Goal: Communication & Community: Answer question/provide support

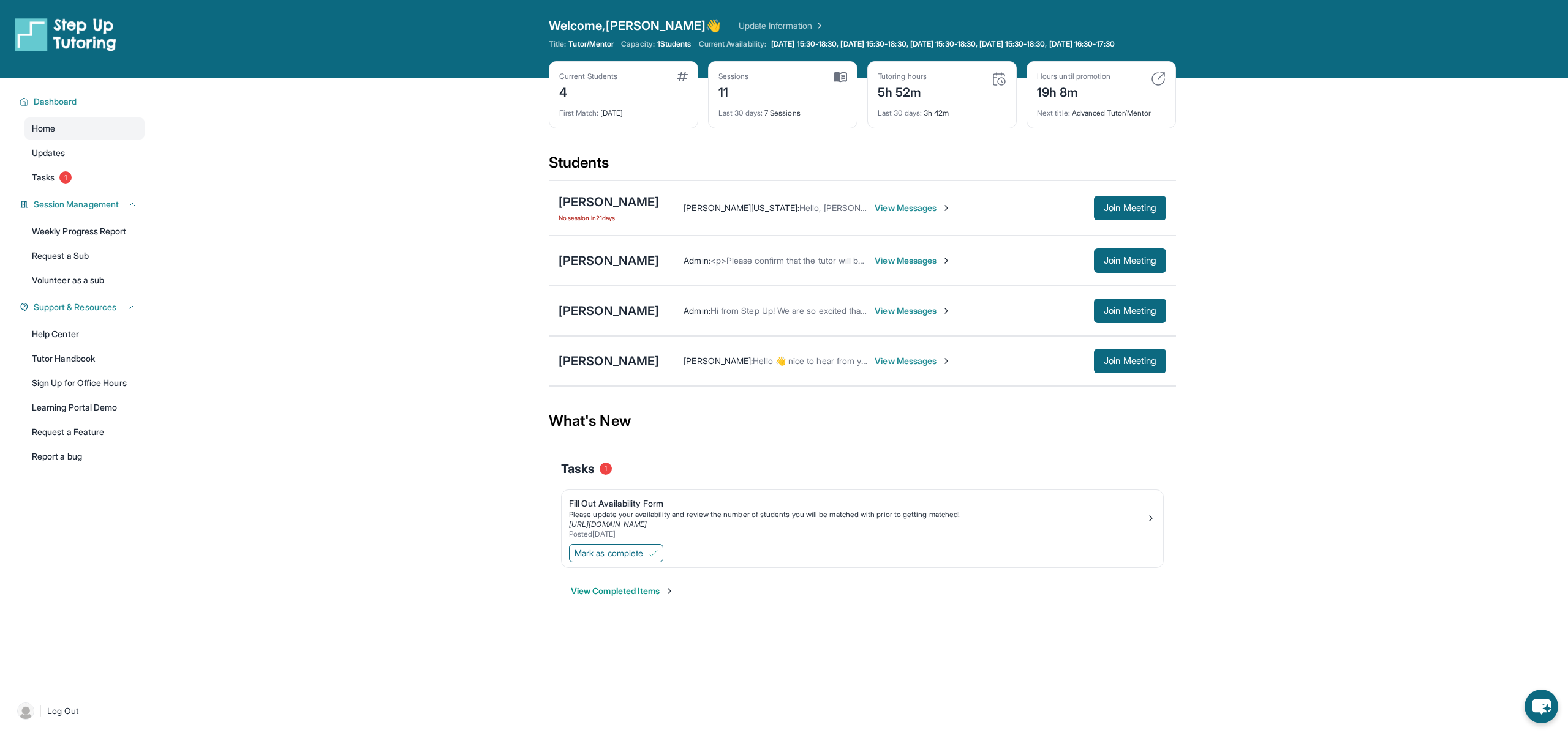
click at [899, 267] on span "View Messages" at bounding box center [913, 261] width 77 height 12
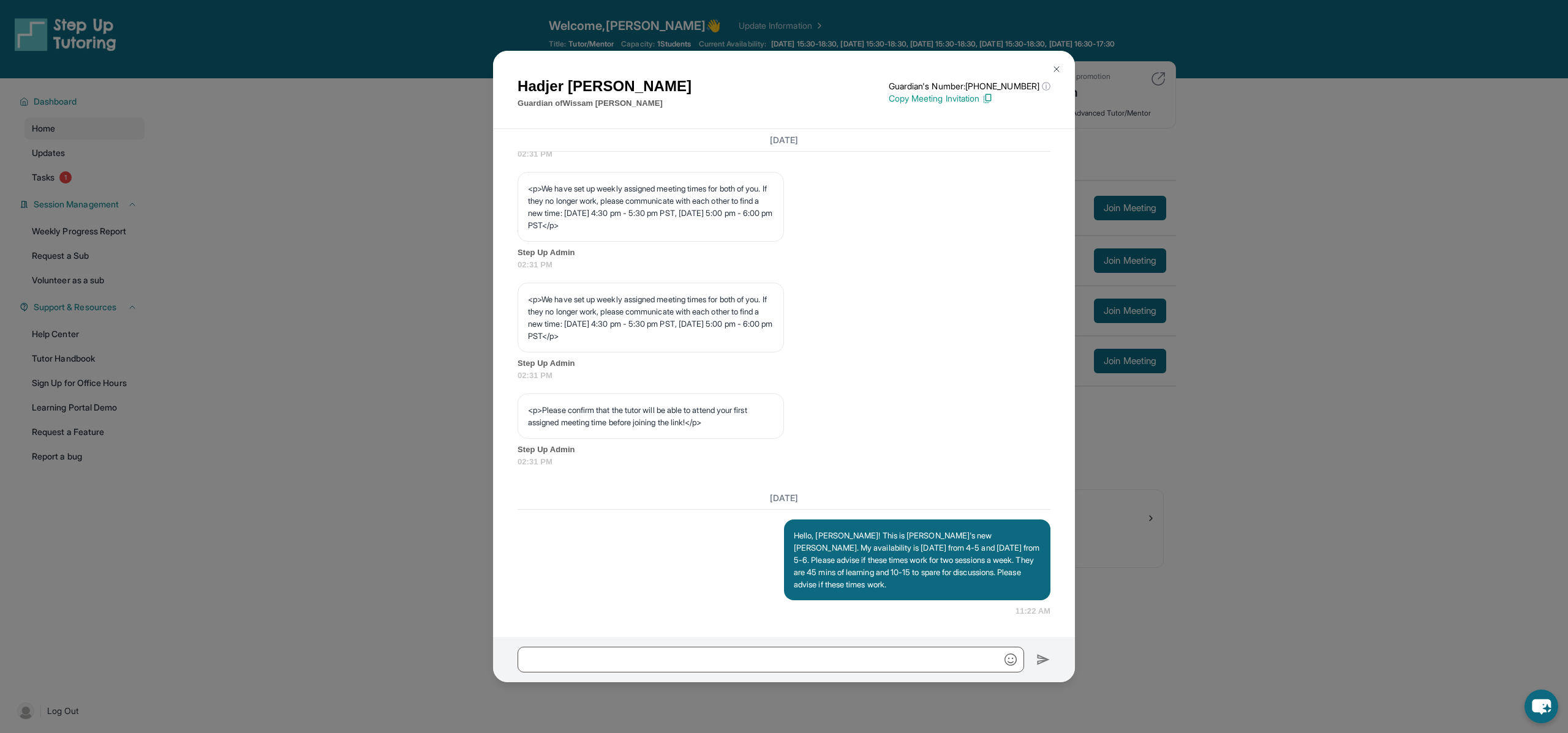
scroll to position [88, 0]
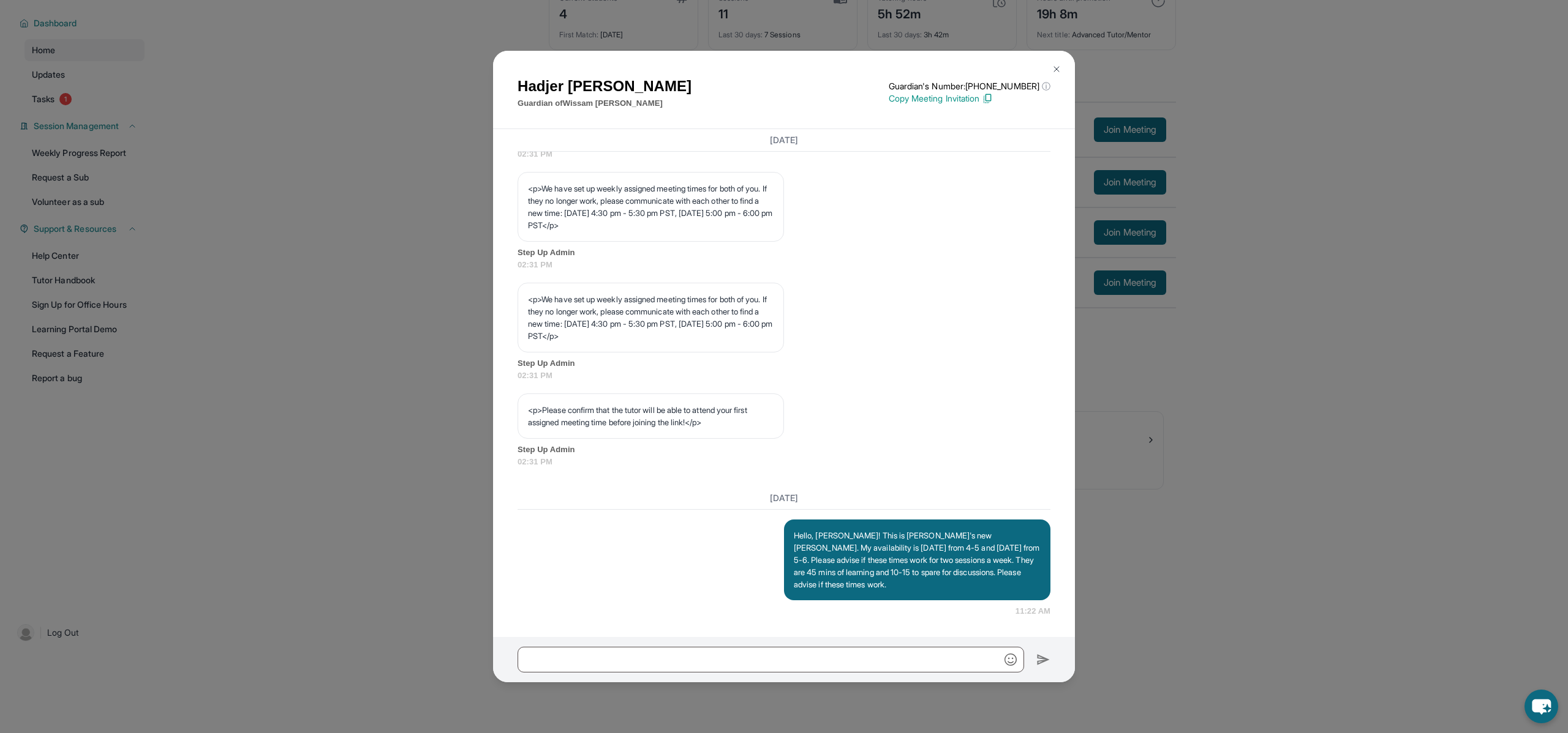
click at [1057, 69] on img at bounding box center [1057, 69] width 10 height 10
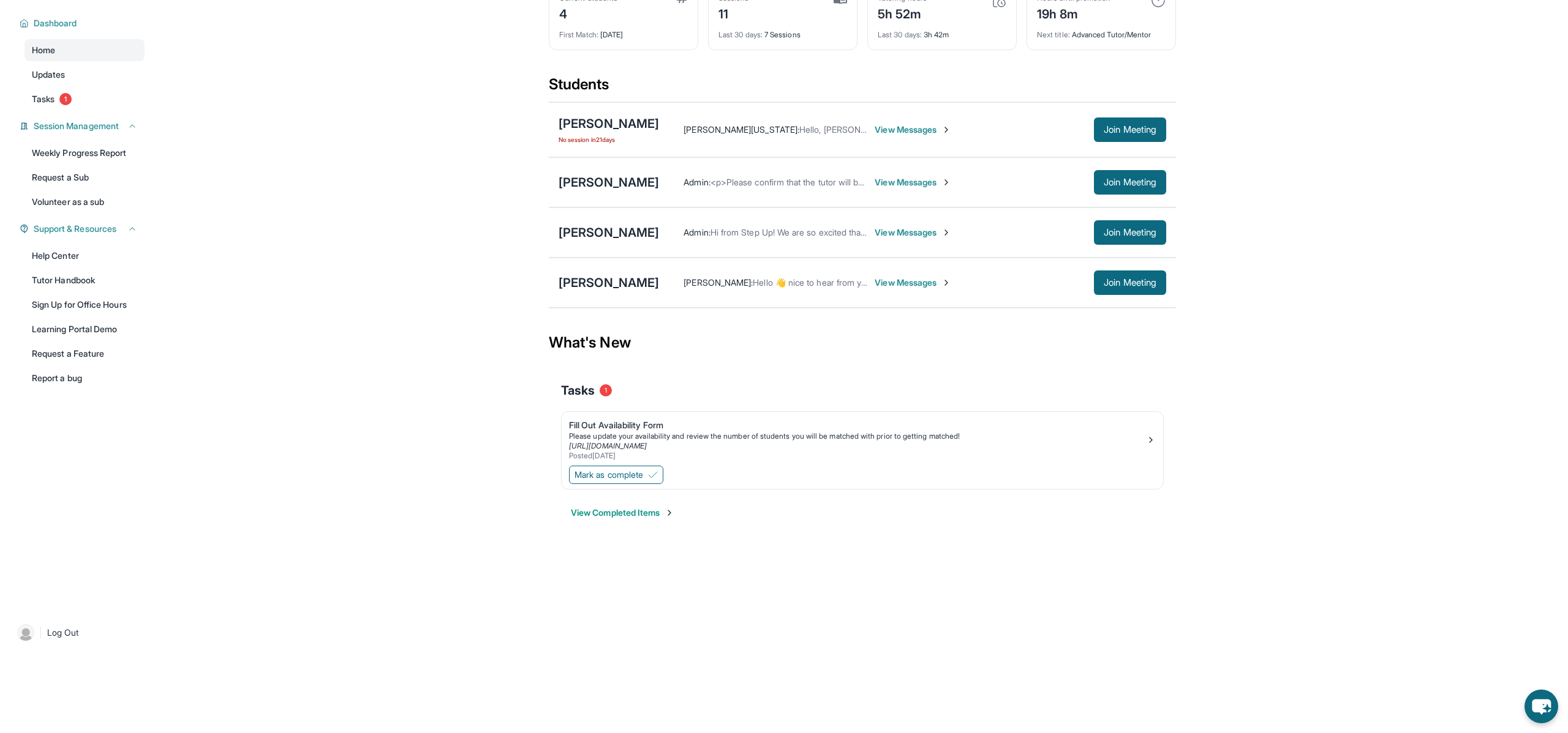
click at [891, 288] on span "View Messages" at bounding box center [913, 283] width 77 height 12
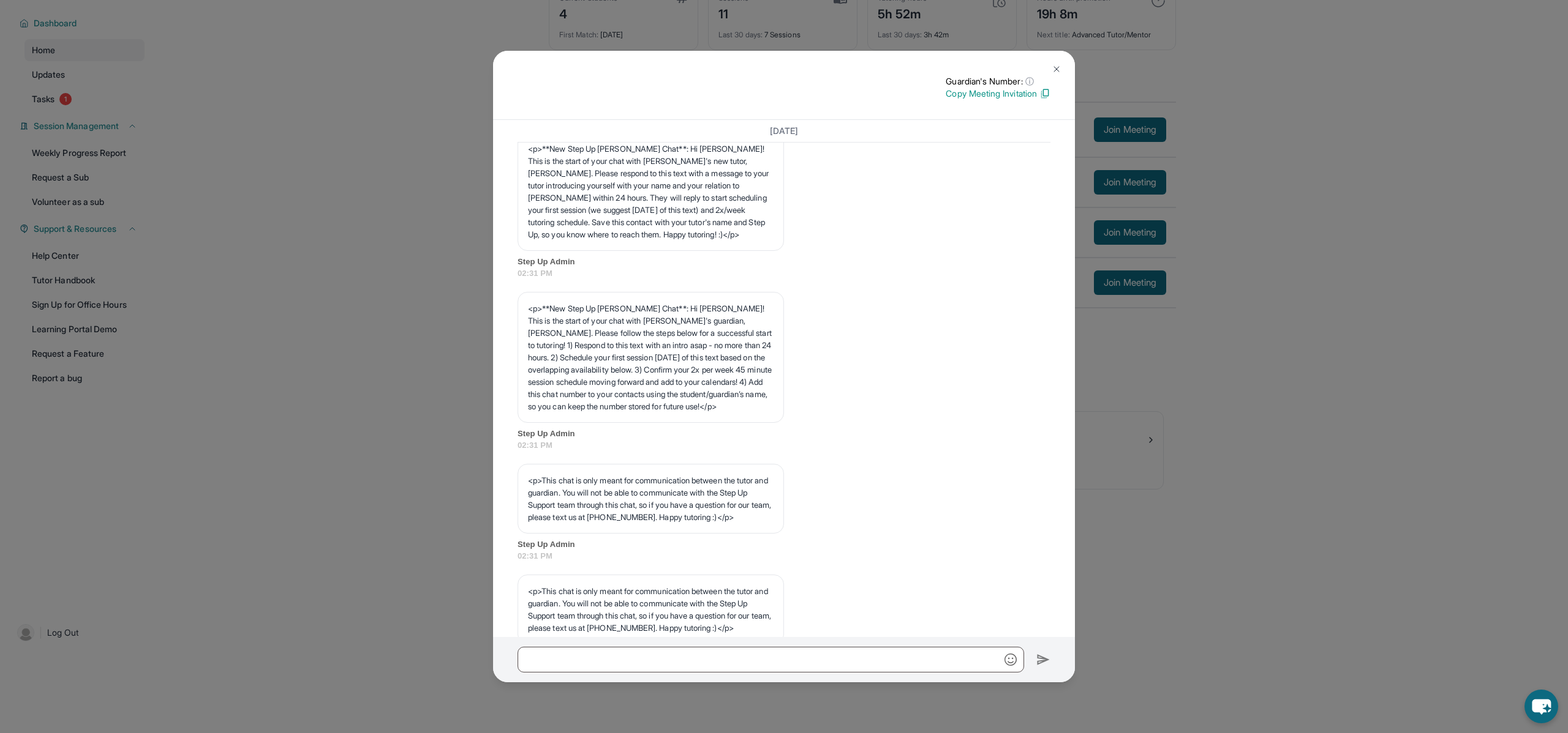
scroll to position [0, 0]
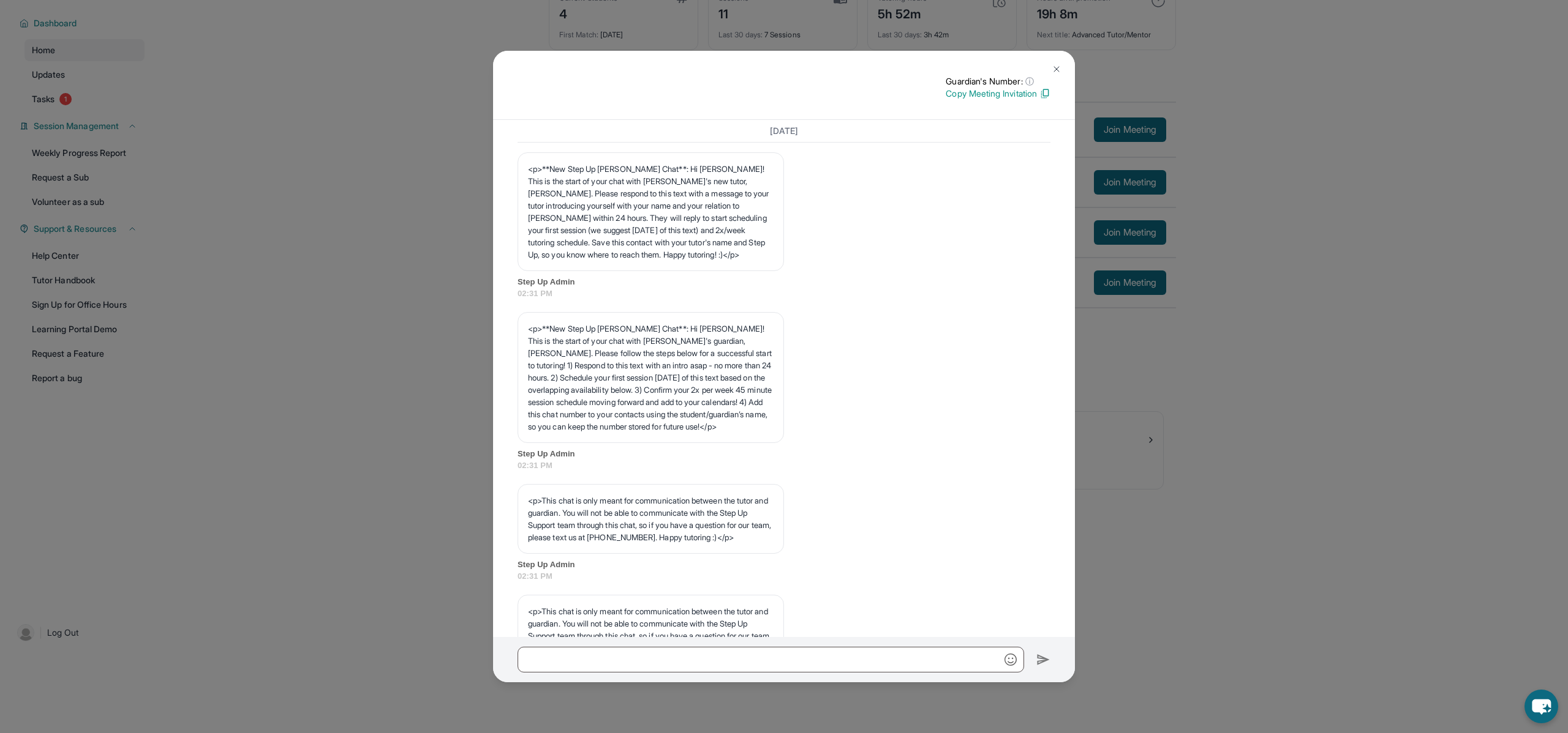
click at [1057, 67] on img at bounding box center [1057, 69] width 10 height 10
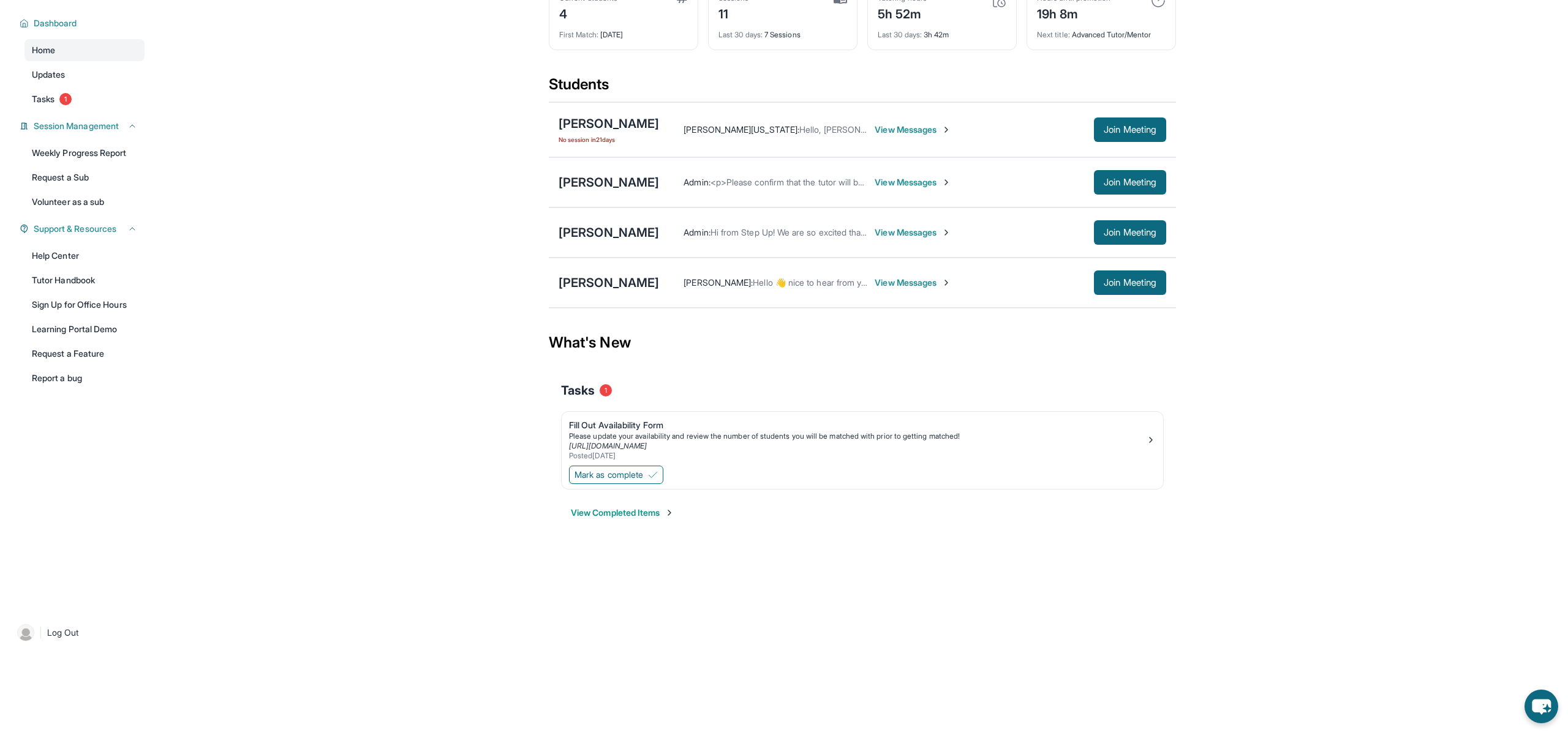
click at [887, 286] on span "View Messages" at bounding box center [913, 283] width 77 height 12
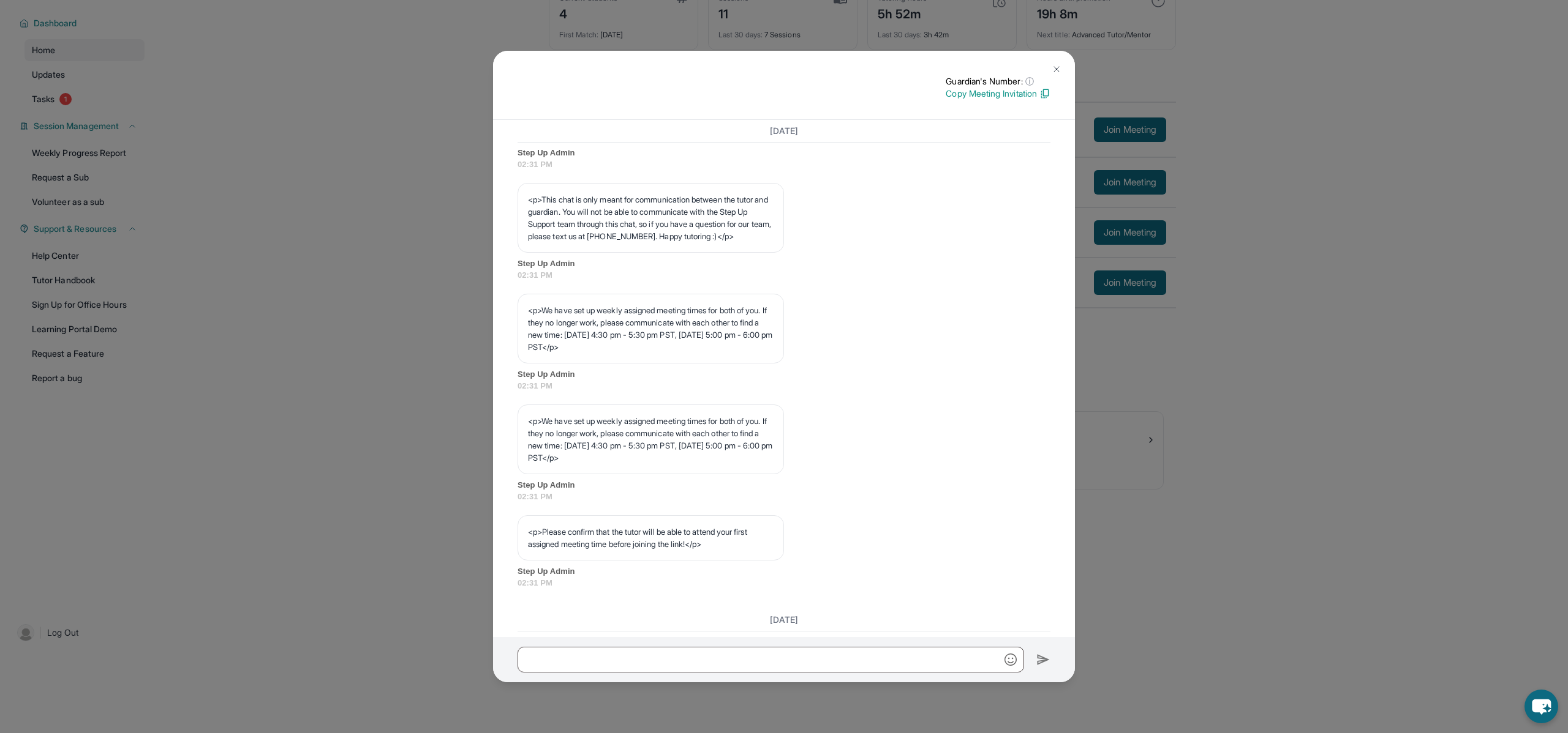
scroll to position [561, 0]
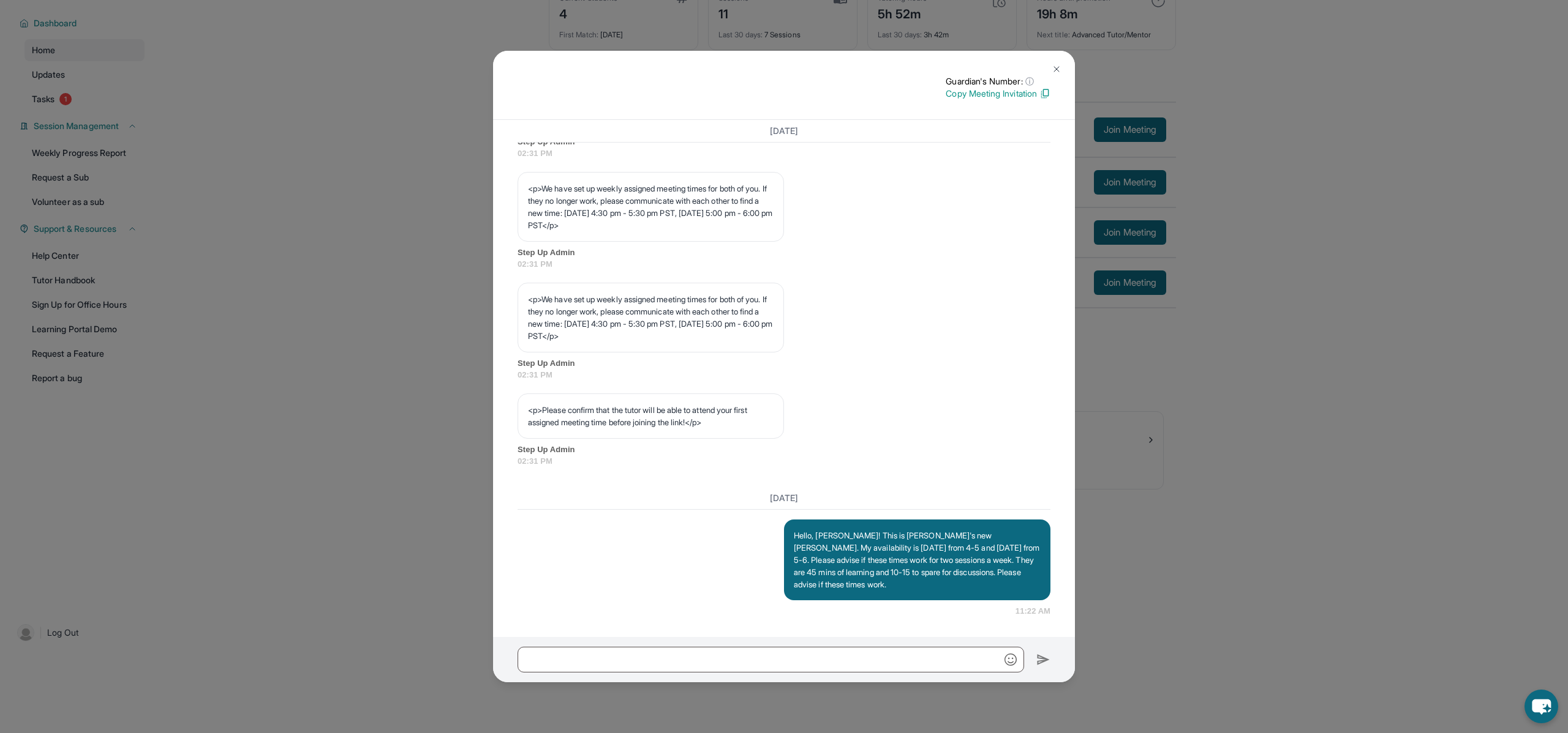
click at [1057, 70] on img at bounding box center [1057, 69] width 10 height 10
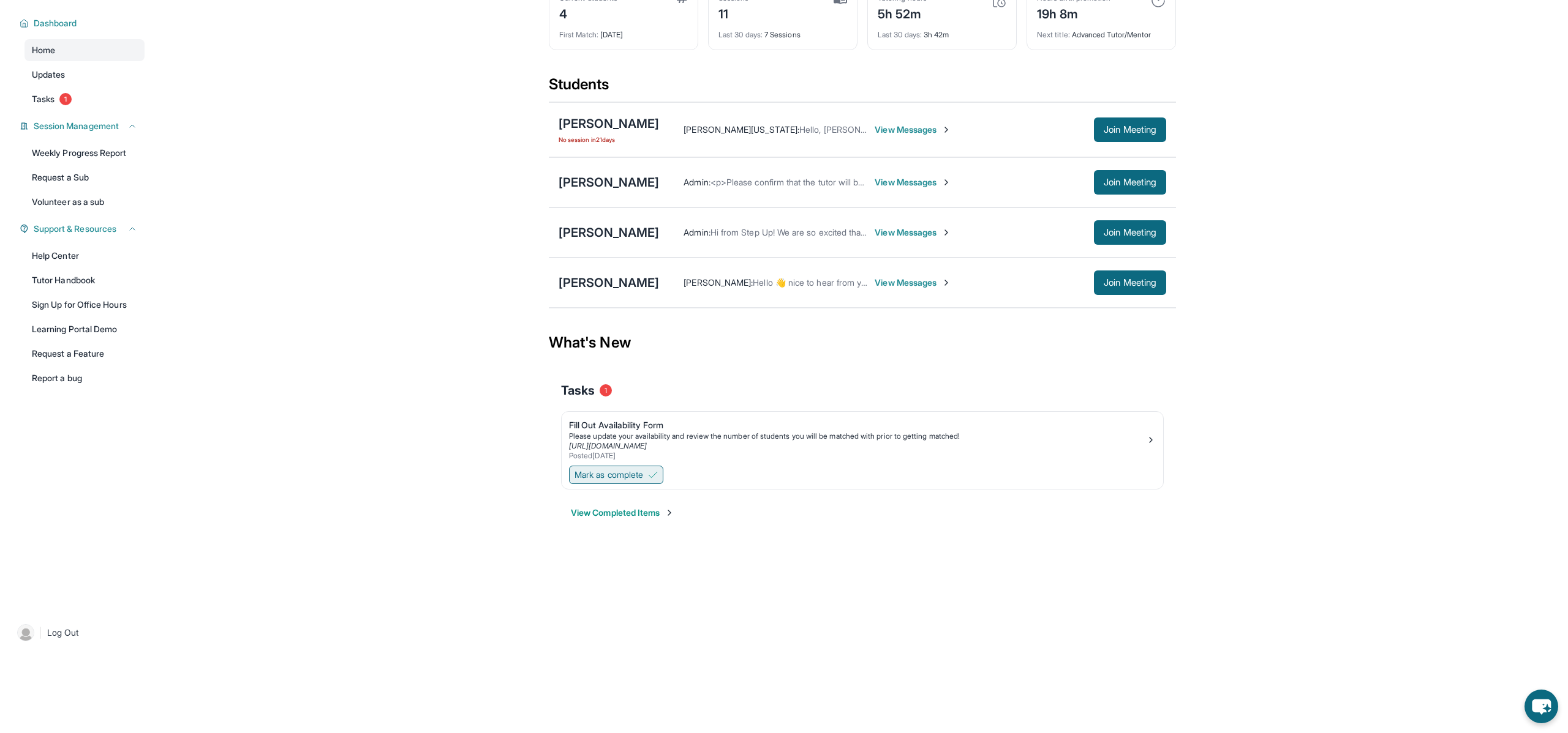
click at [642, 474] on span "Mark as complete" at bounding box center [608, 475] width 69 height 12
click at [46, 101] on span "Tasks" at bounding box center [43, 100] width 23 height 12
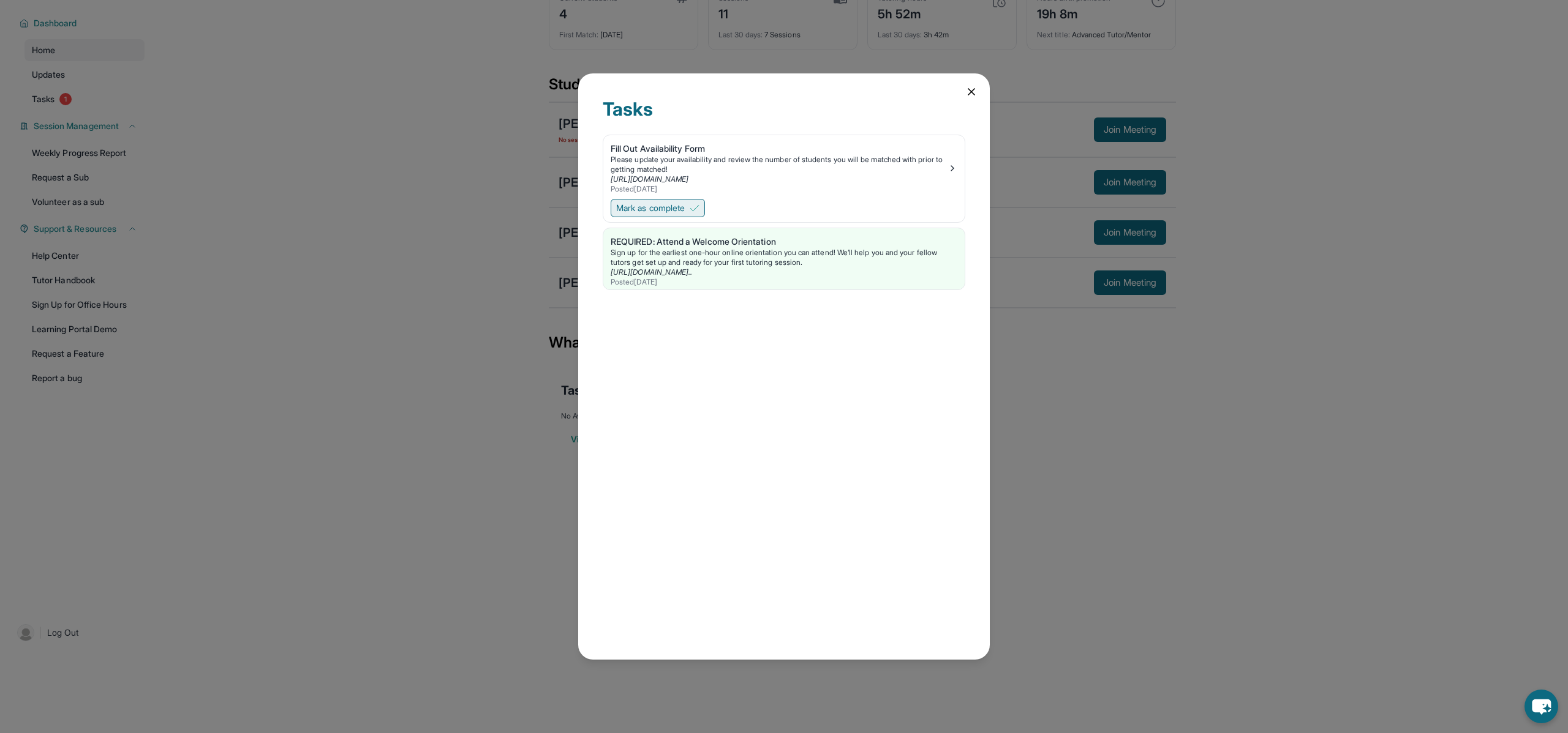
click at [694, 210] on img at bounding box center [695, 208] width 10 height 10
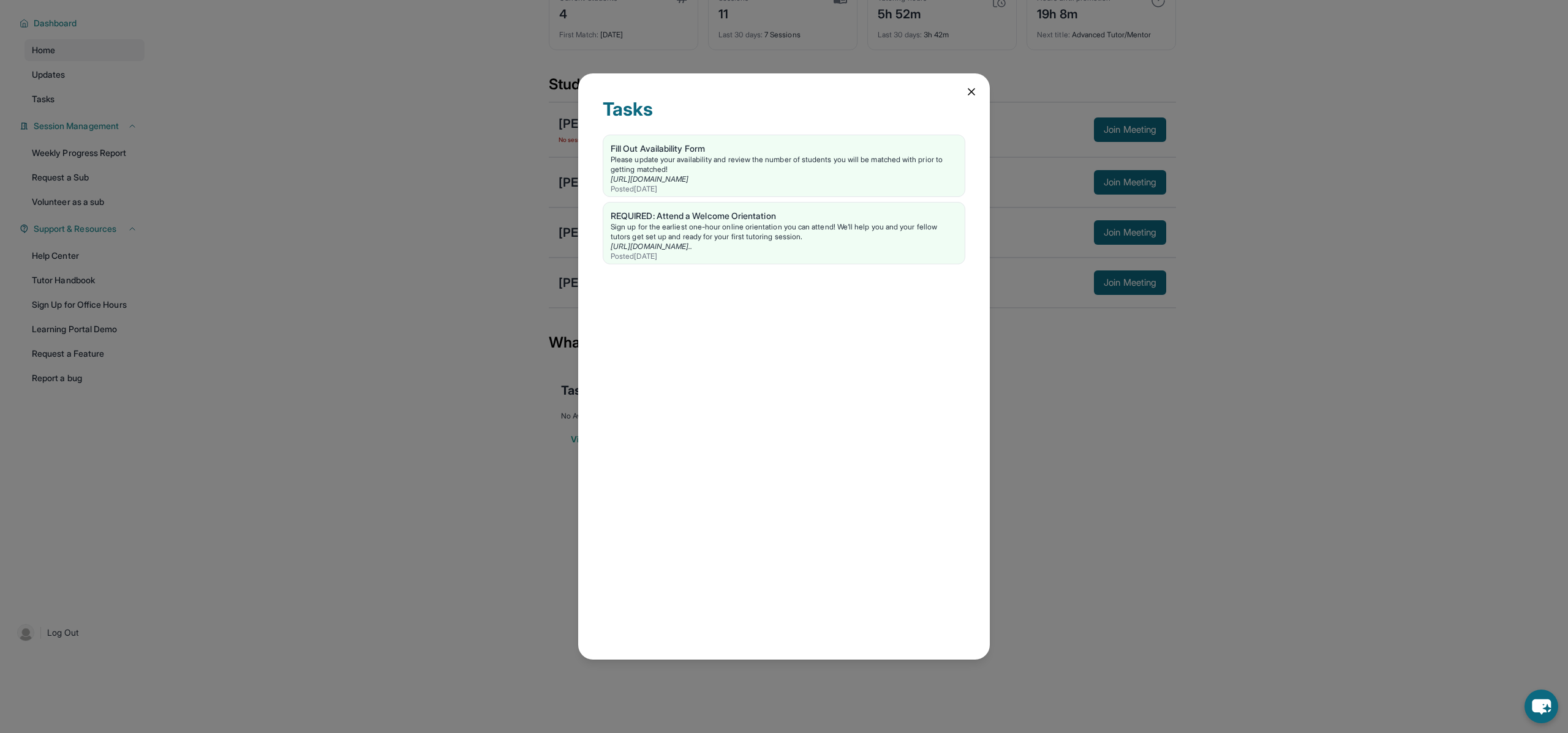
click at [974, 91] on icon at bounding box center [972, 92] width 12 height 12
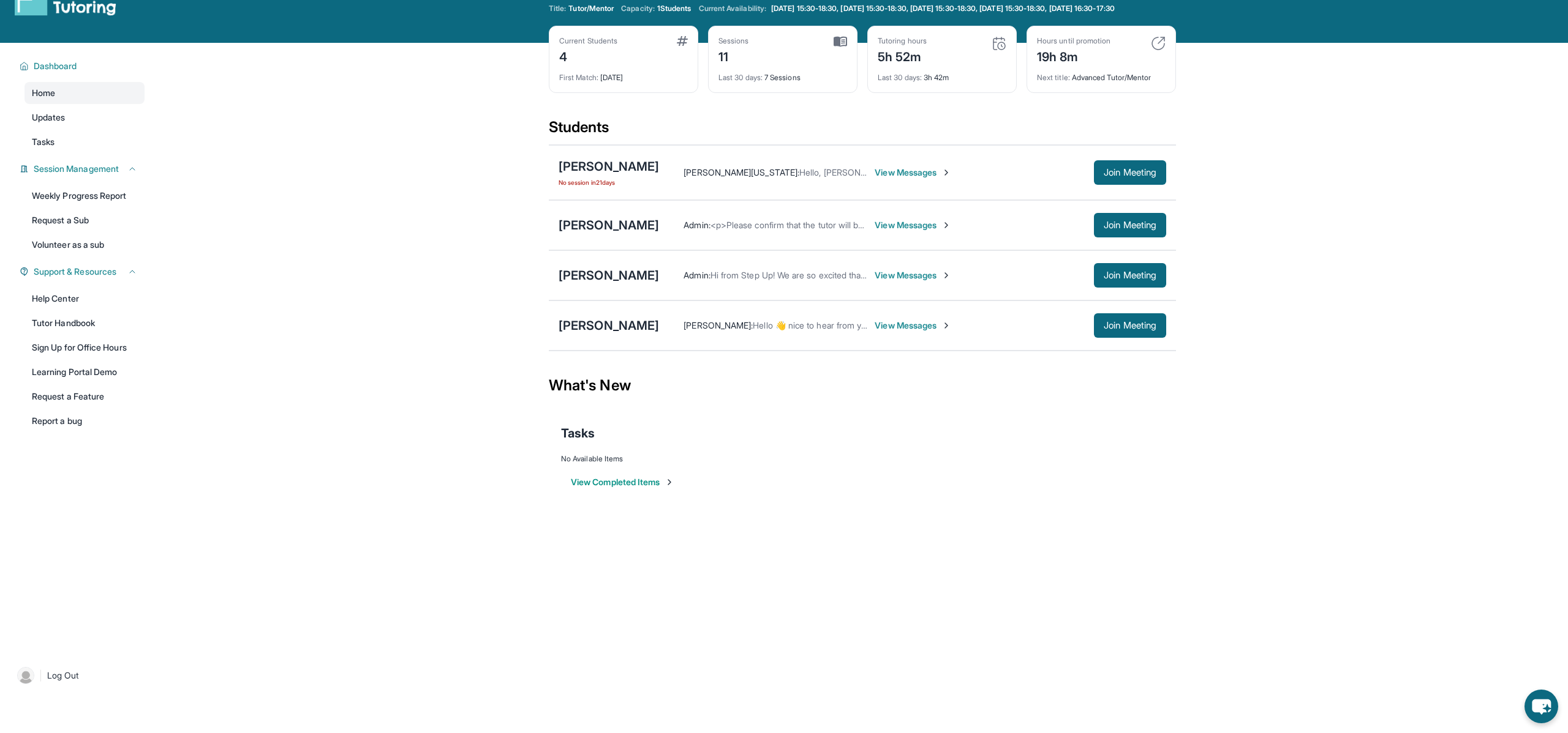
scroll to position [0, 0]
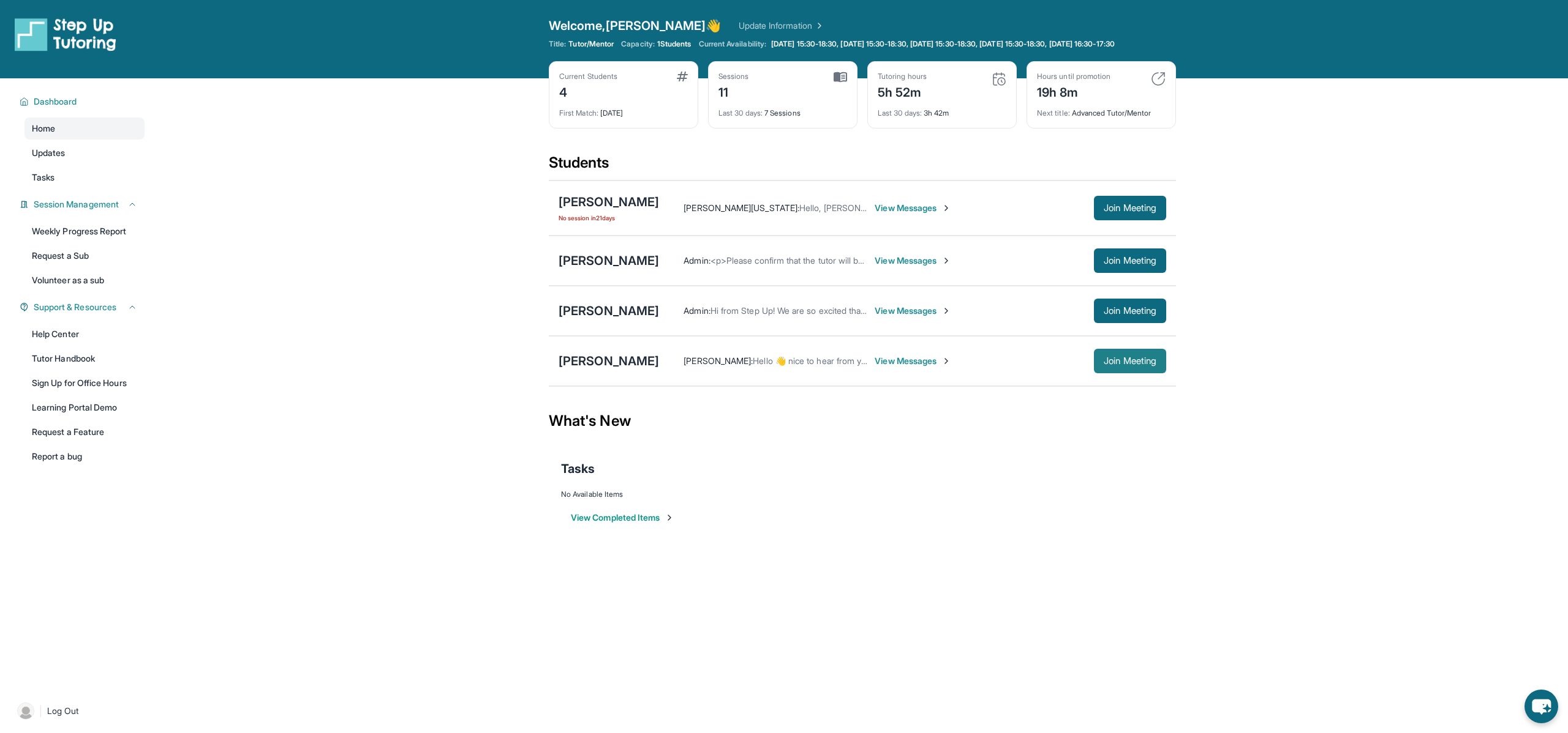
click at [1106, 364] on span "Join Meeting" at bounding box center [1130, 361] width 53 height 8
click at [894, 367] on span "View Messages" at bounding box center [913, 361] width 77 height 12
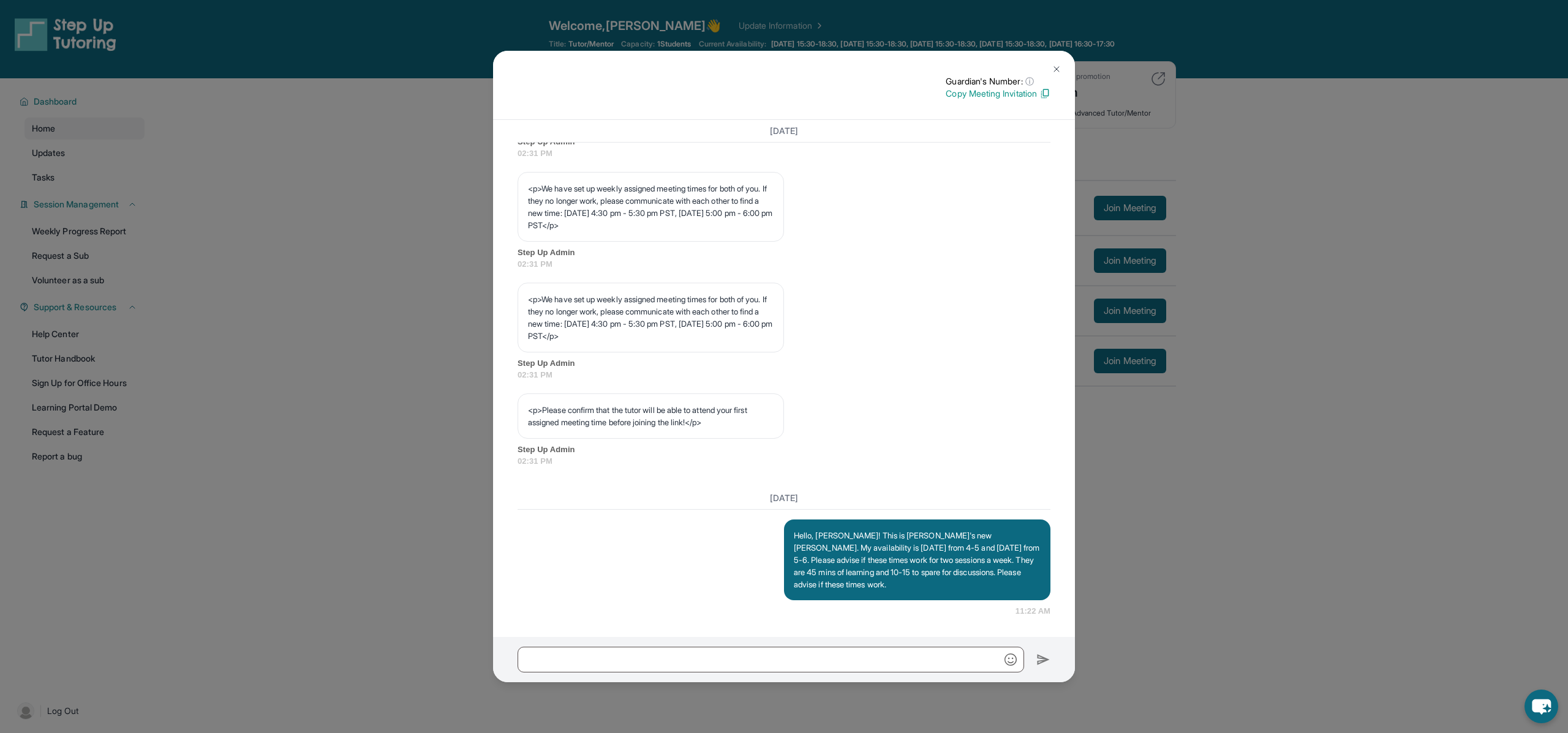
scroll to position [570, 0]
click at [817, 666] on input "text" at bounding box center [771, 660] width 507 height 26
paste input "**********"
type input "**********"
click at [1040, 659] on img at bounding box center [1043, 659] width 14 height 15
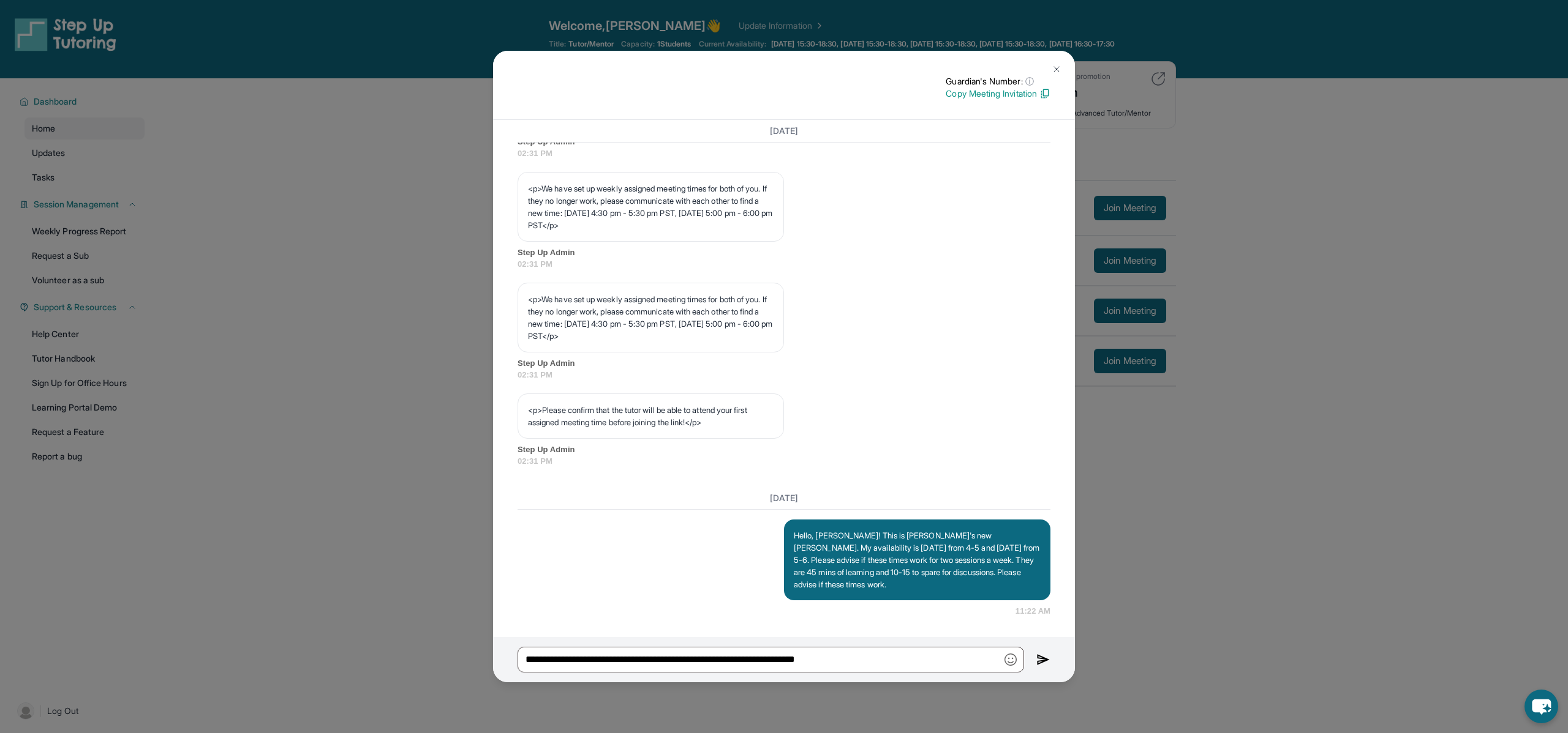
click at [1041, 660] on img at bounding box center [1043, 659] width 14 height 15
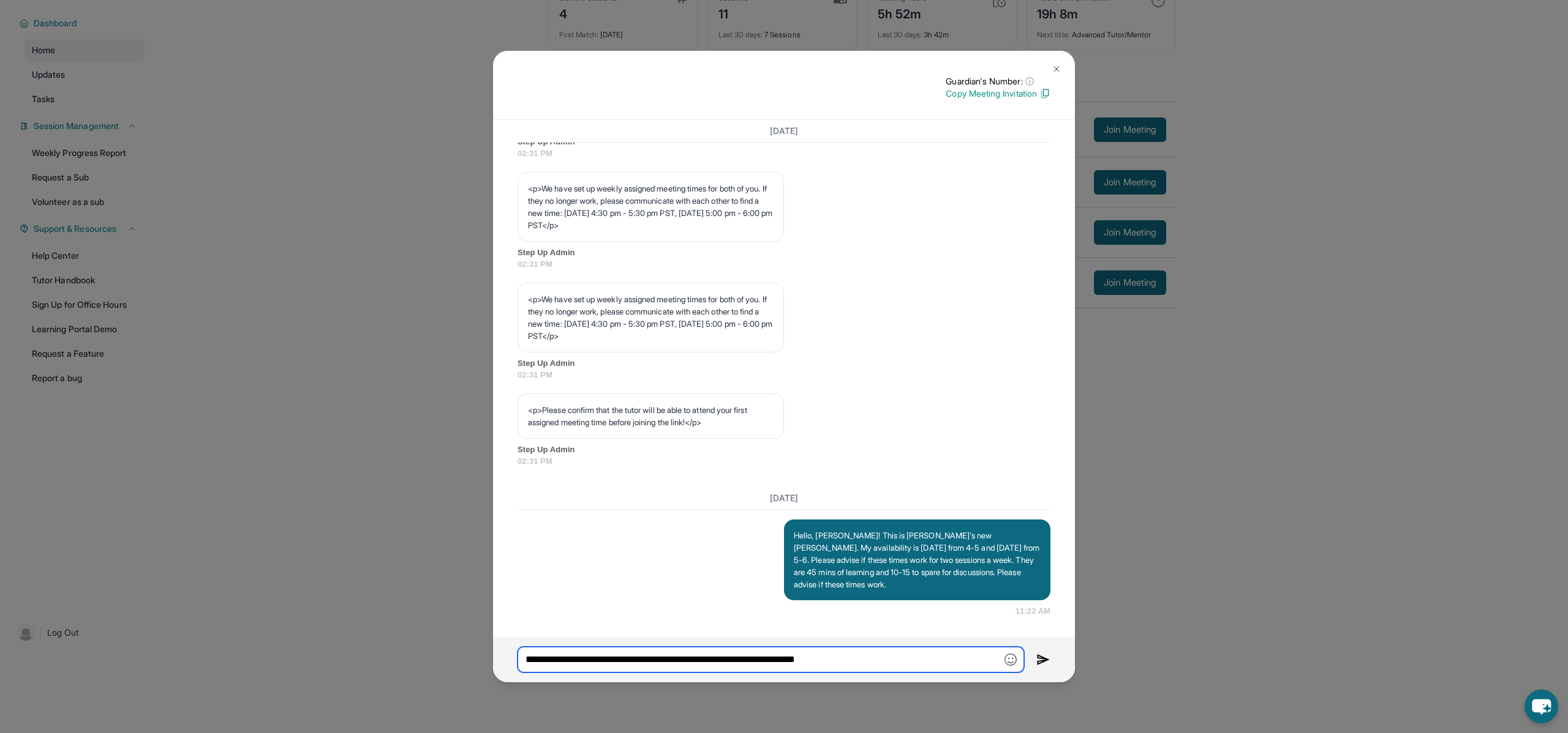
click at [908, 660] on input "**********" at bounding box center [771, 660] width 507 height 26
drag, startPoint x: 902, startPoint y: 656, endPoint x: 513, endPoint y: 631, distance: 389.8
click at [513, 631] on div "Guardian's Number: ⓘ This isn't the guardian's real number — it's a private for…" at bounding box center [783, 366] width 582 height 631
click at [988, 97] on p "Copy Meeting Invitation" at bounding box center [998, 94] width 104 height 12
click at [799, 662] on input "text" at bounding box center [771, 660] width 507 height 26
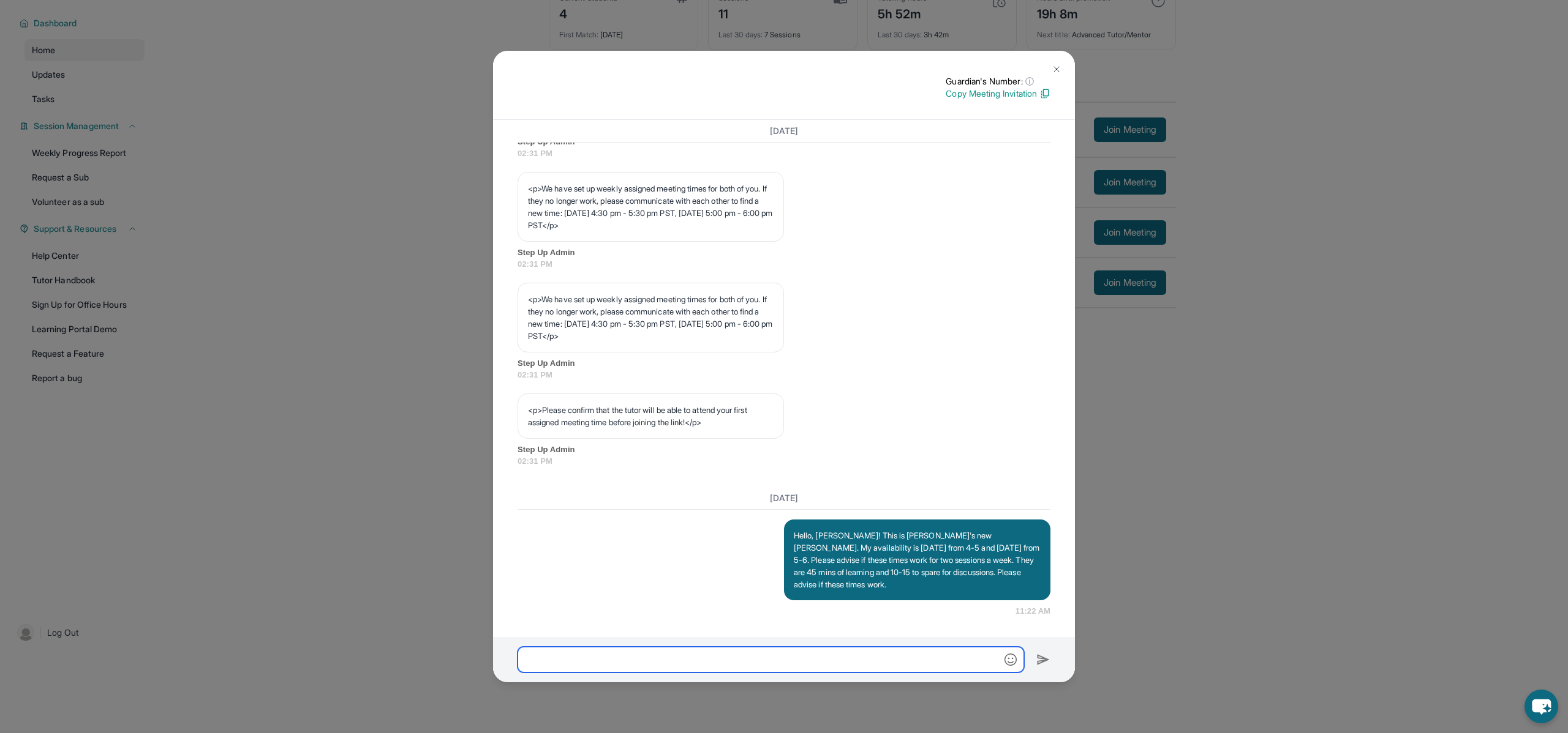
paste input "**********"
type input "**********"
click at [1057, 68] on img at bounding box center [1057, 69] width 10 height 10
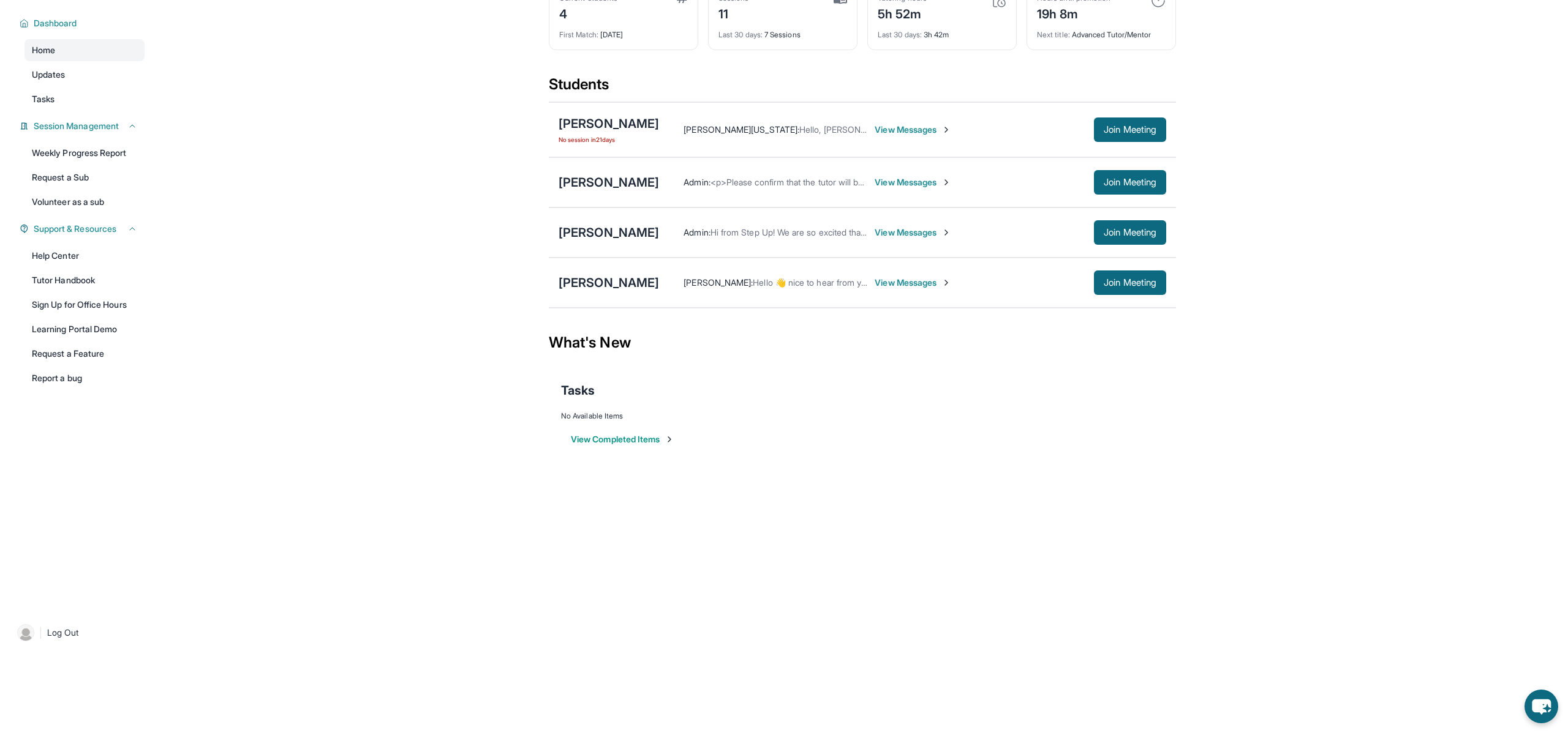
click at [904, 285] on span "View Messages" at bounding box center [913, 283] width 77 height 12
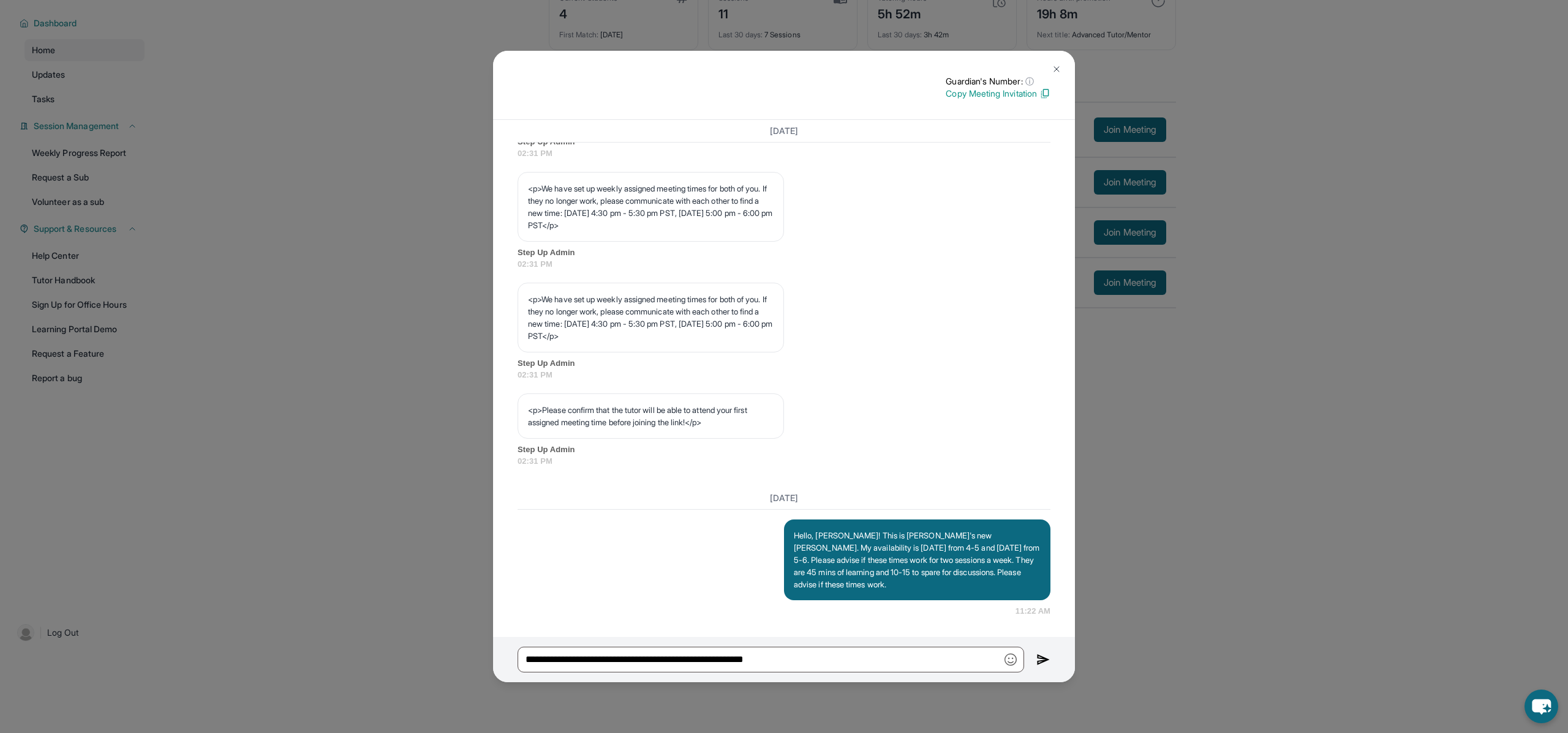
scroll to position [570, 0]
click at [1043, 660] on img at bounding box center [1043, 659] width 14 height 15
drag, startPoint x: 857, startPoint y: 646, endPoint x: 722, endPoint y: 684, distance: 140.2
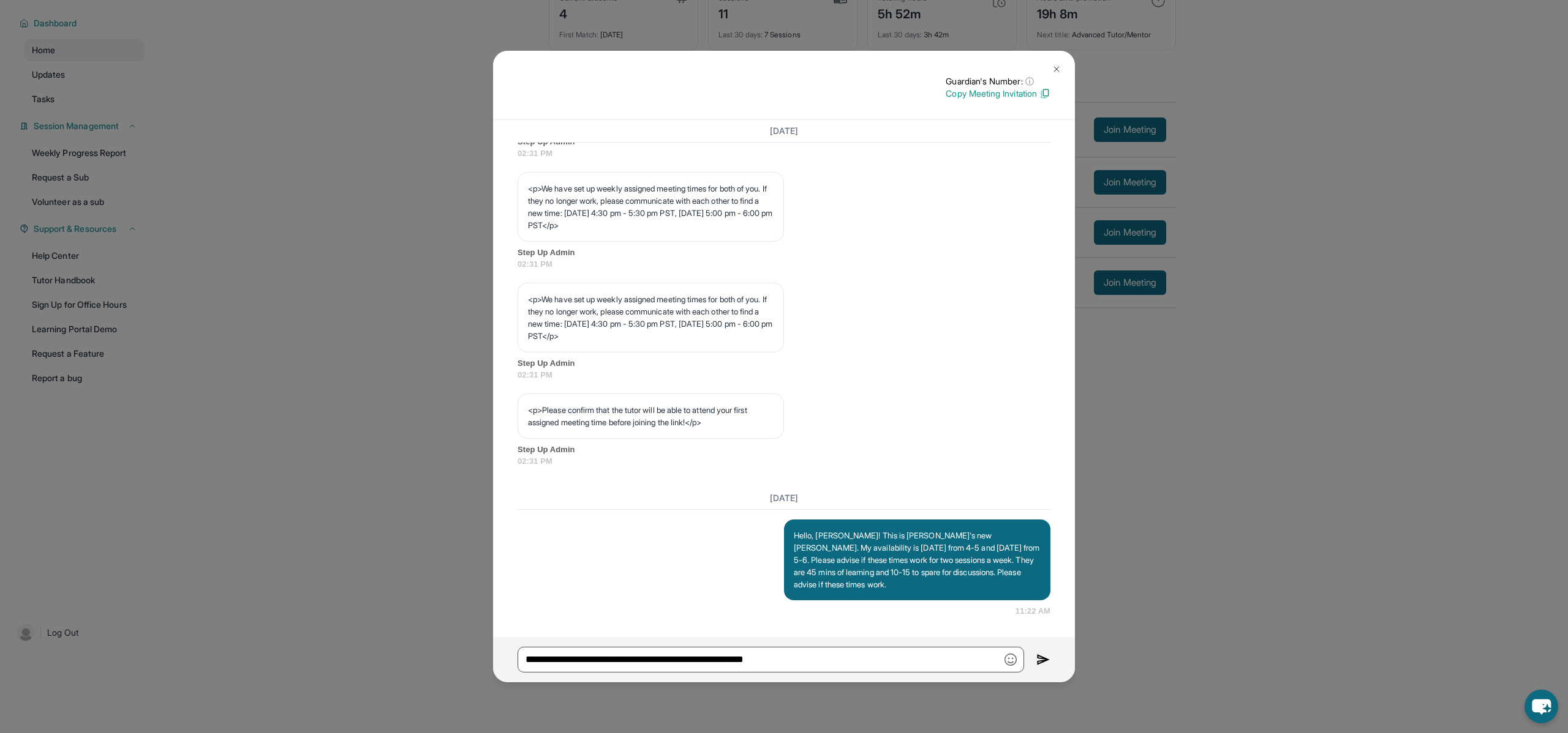
click at [722, 684] on div "Guardian's Number: ⓘ This isn't the guardian's real number — it's a private for…" at bounding box center [784, 366] width 1568 height 733
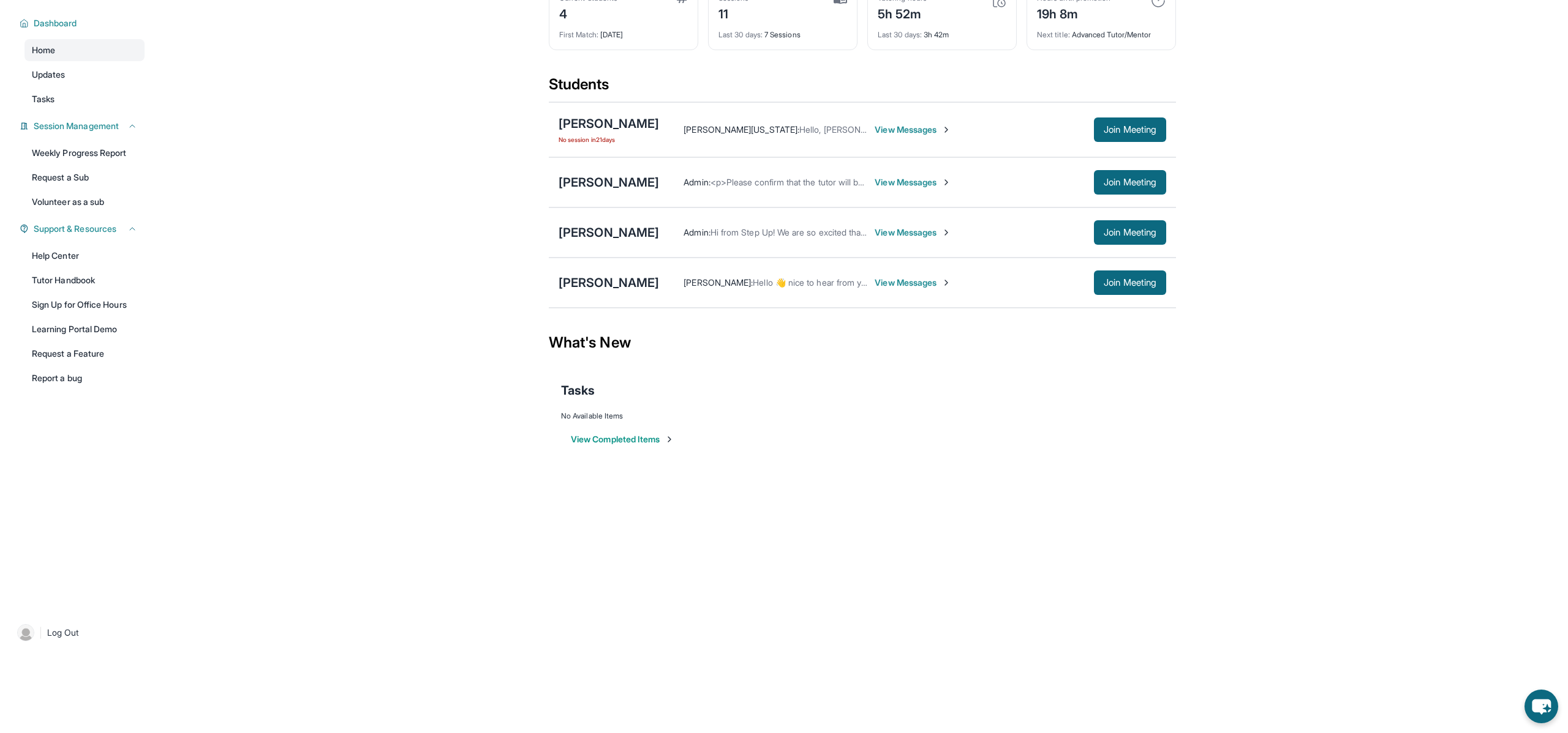
click at [906, 285] on span "View Messages" at bounding box center [913, 283] width 77 height 12
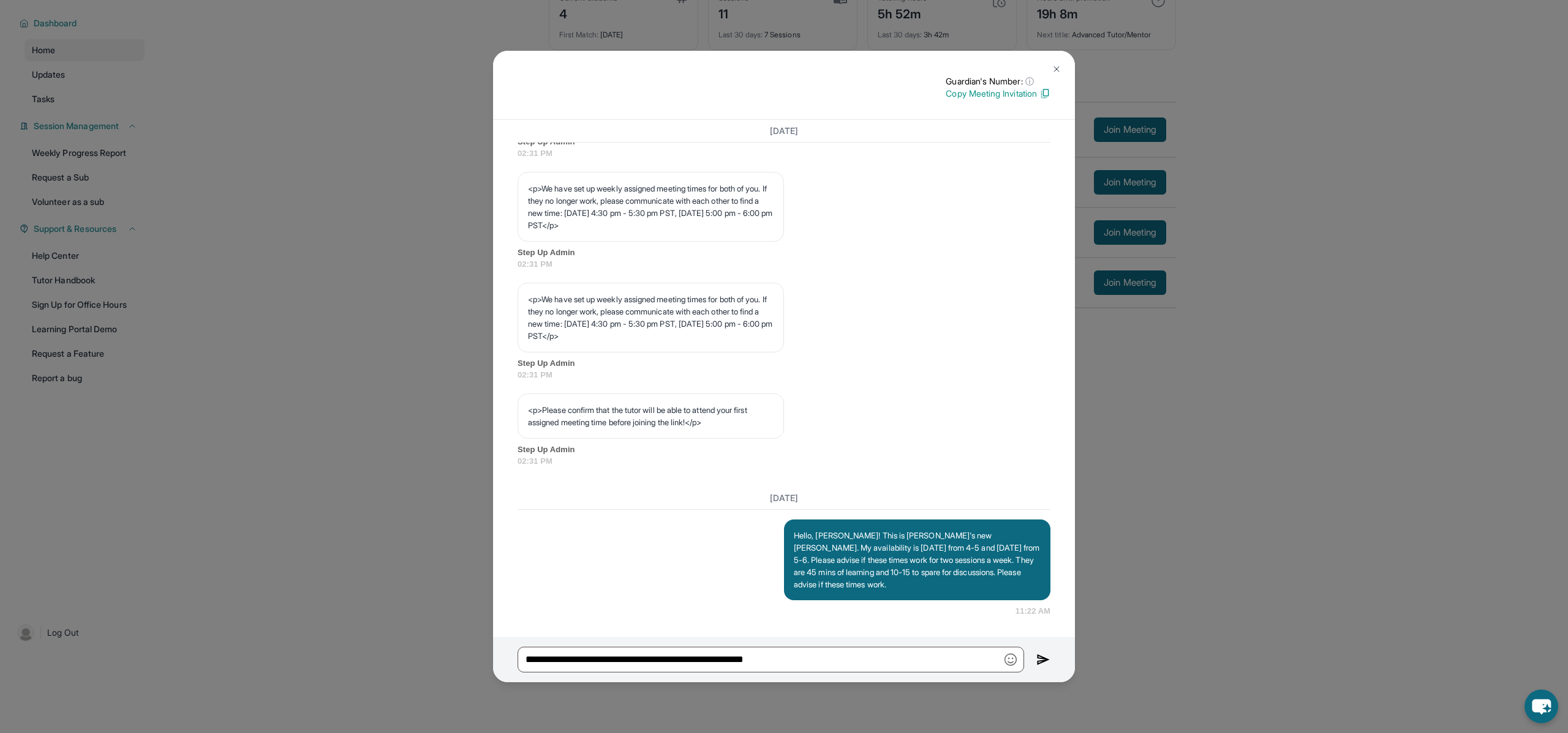
click at [1058, 71] on img at bounding box center [1057, 69] width 10 height 10
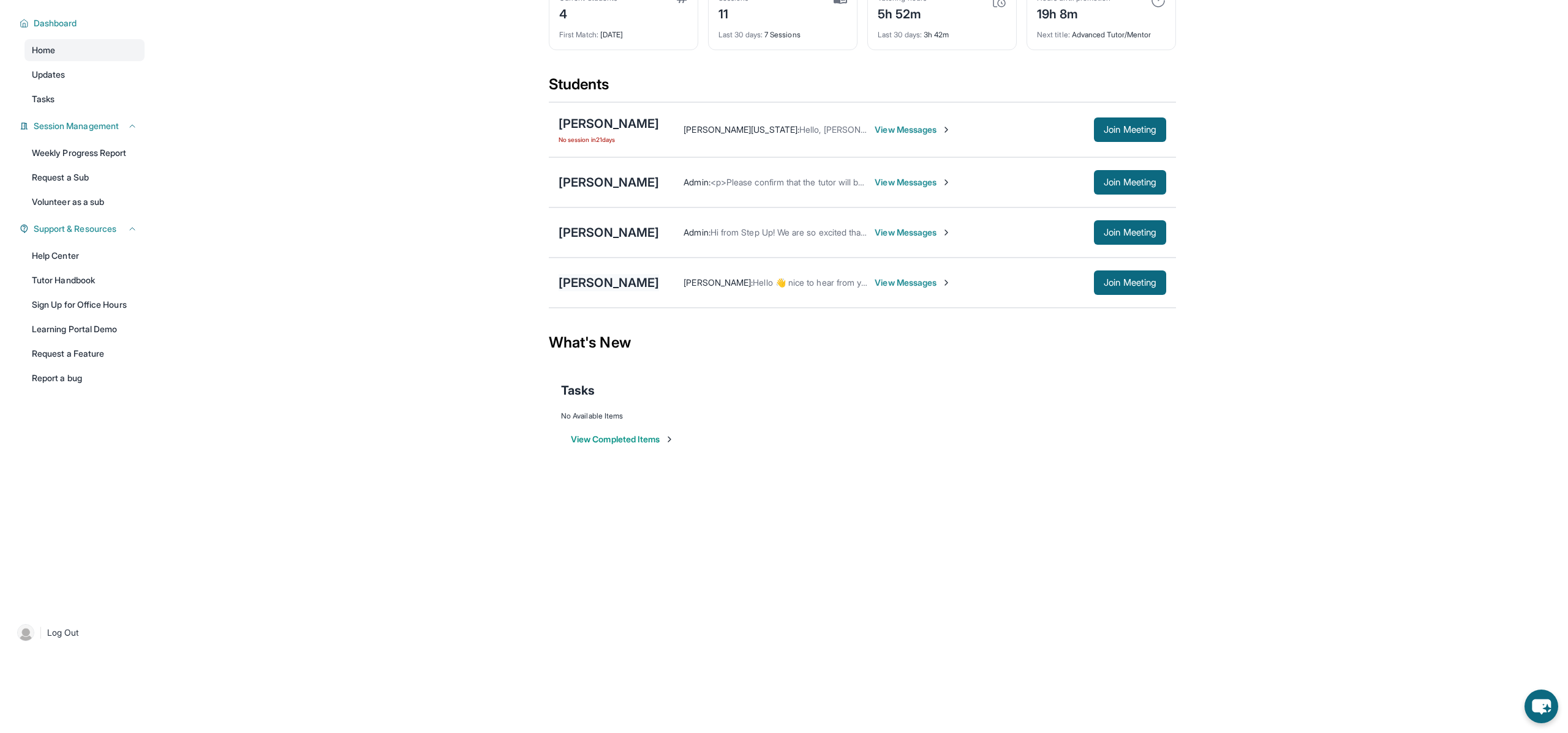
click at [615, 285] on div "[PERSON_NAME]" at bounding box center [608, 283] width 100 height 17
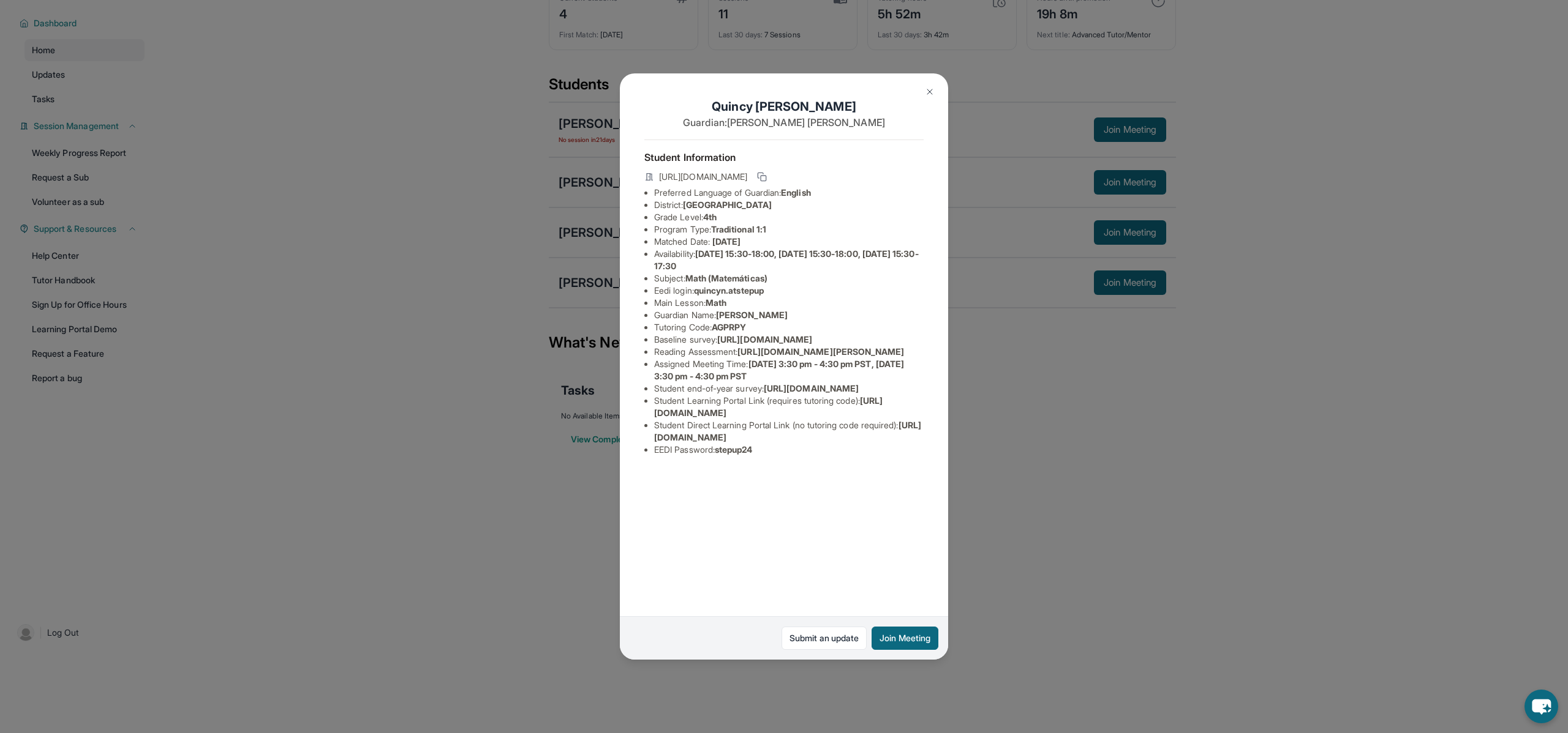
click at [928, 92] on img at bounding box center [929, 92] width 10 height 10
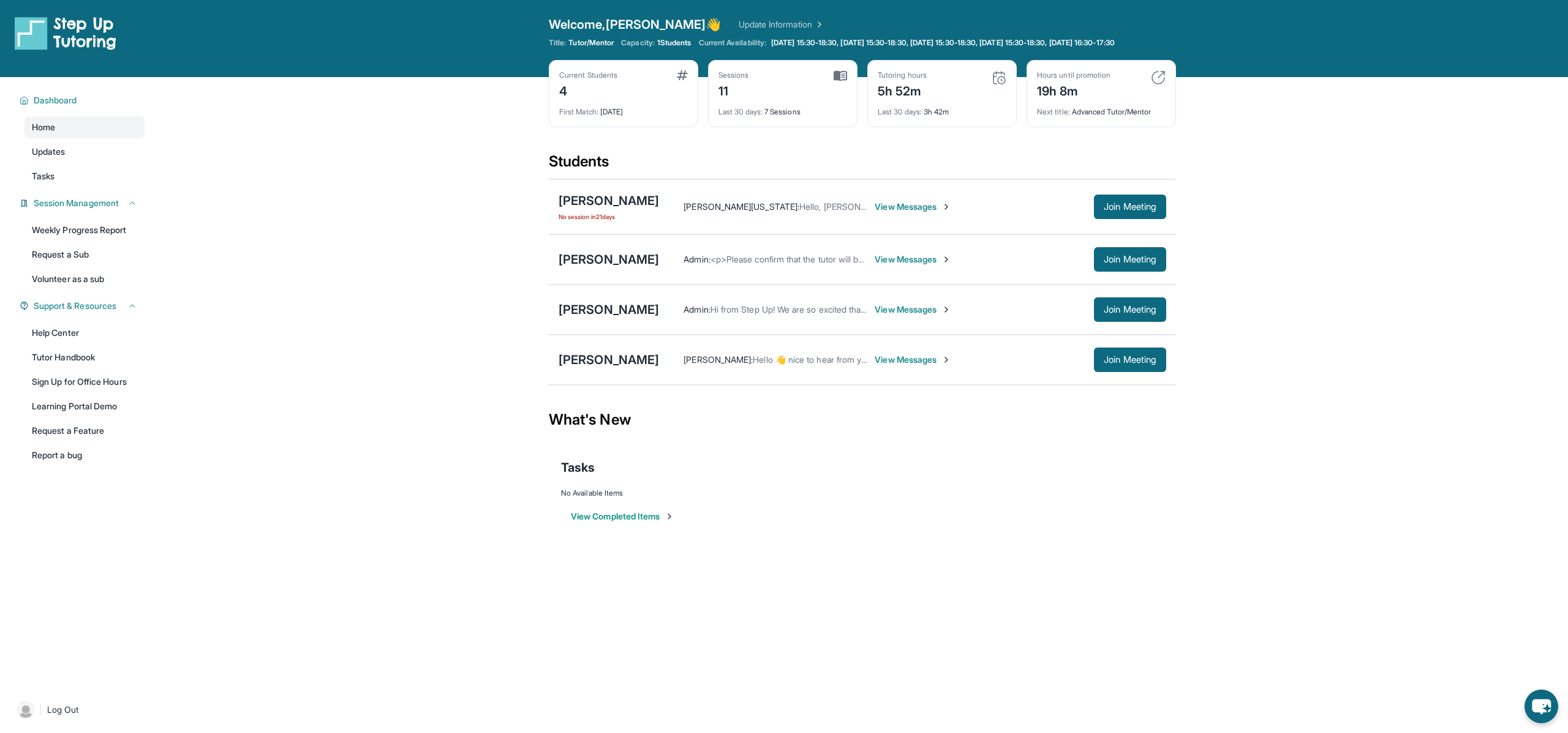
scroll to position [0, 0]
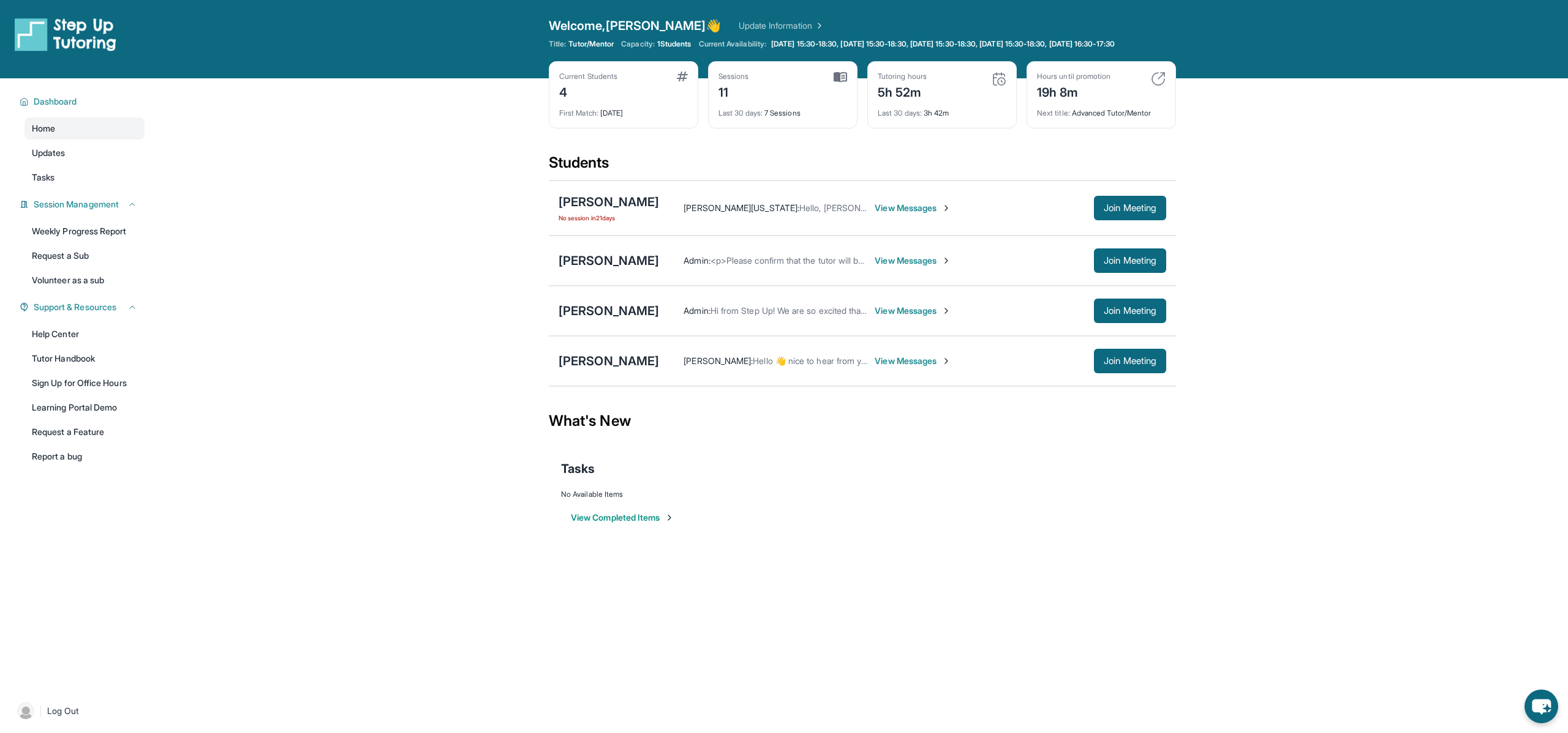
click at [891, 367] on span "View Messages" at bounding box center [913, 361] width 77 height 12
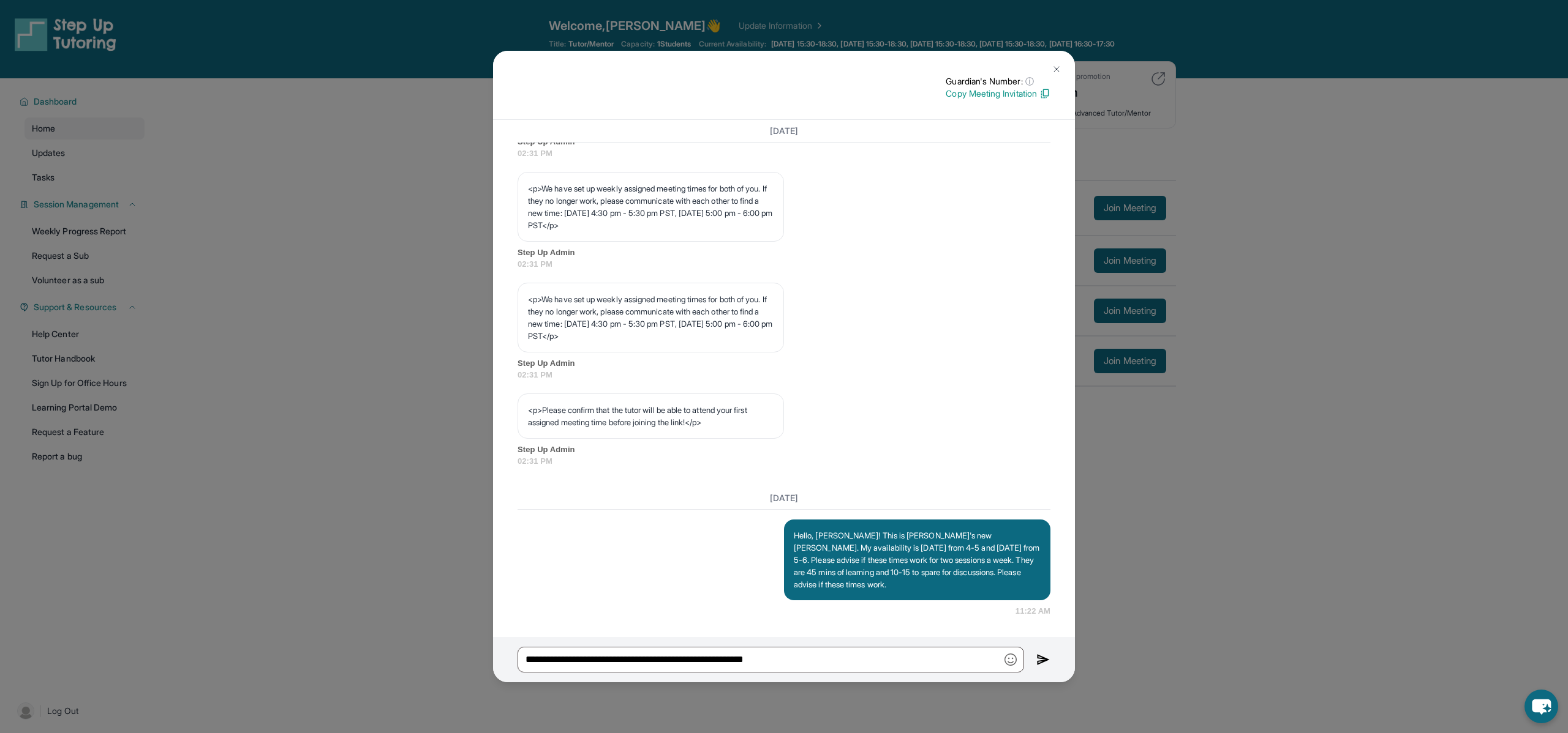
scroll to position [570, 0]
click at [1057, 70] on img at bounding box center [1057, 69] width 10 height 10
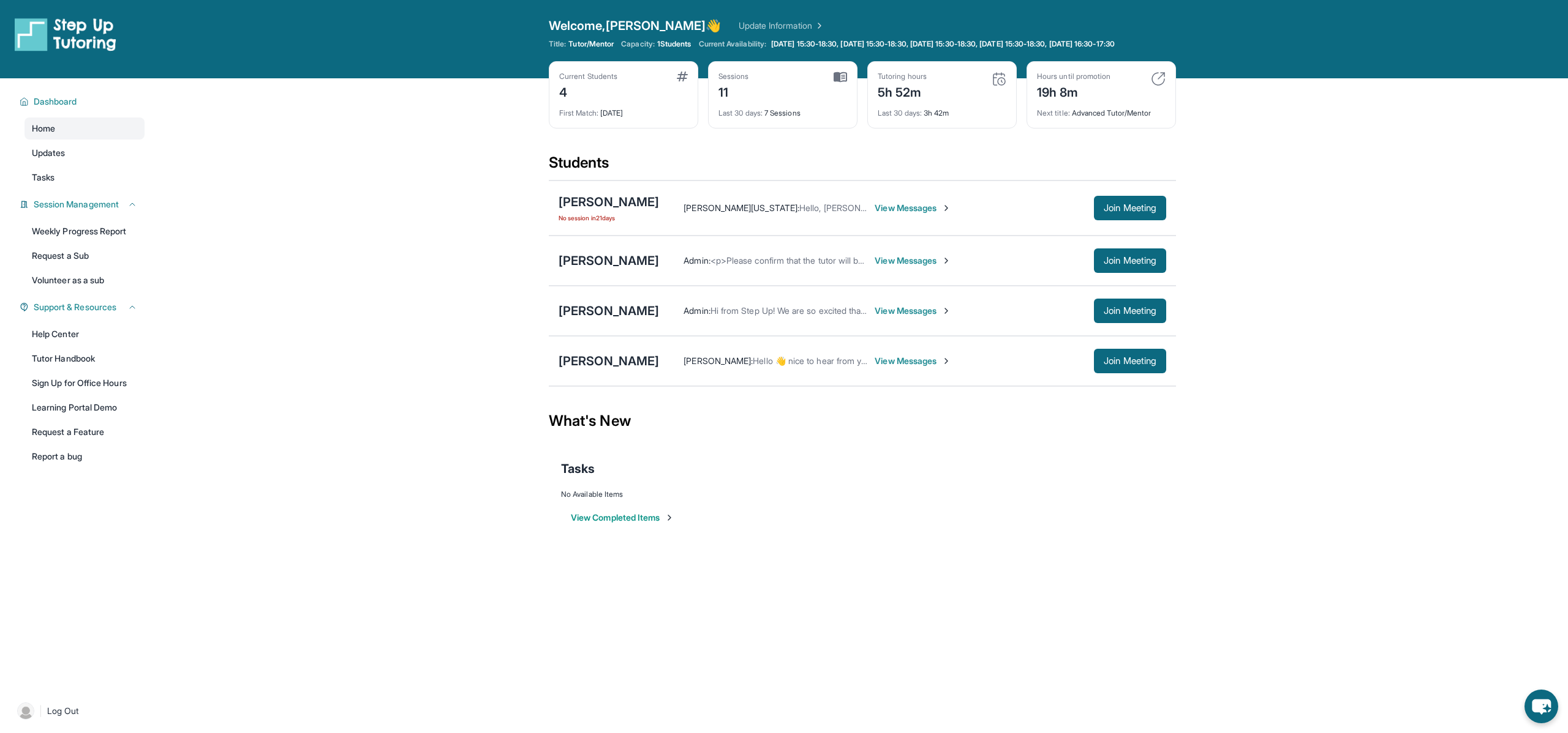
scroll to position [88, 0]
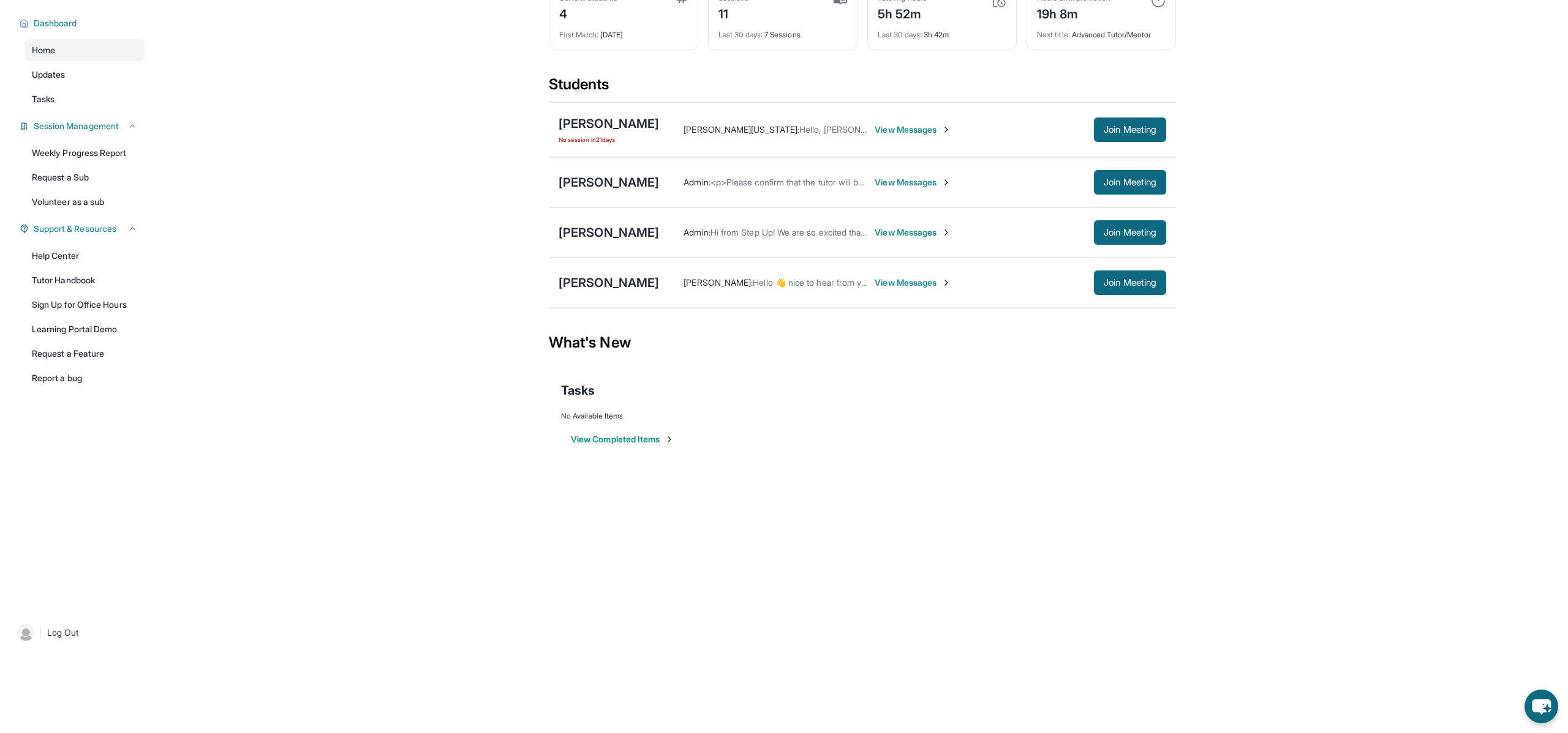
click at [889, 285] on span "View Messages" at bounding box center [913, 283] width 77 height 12
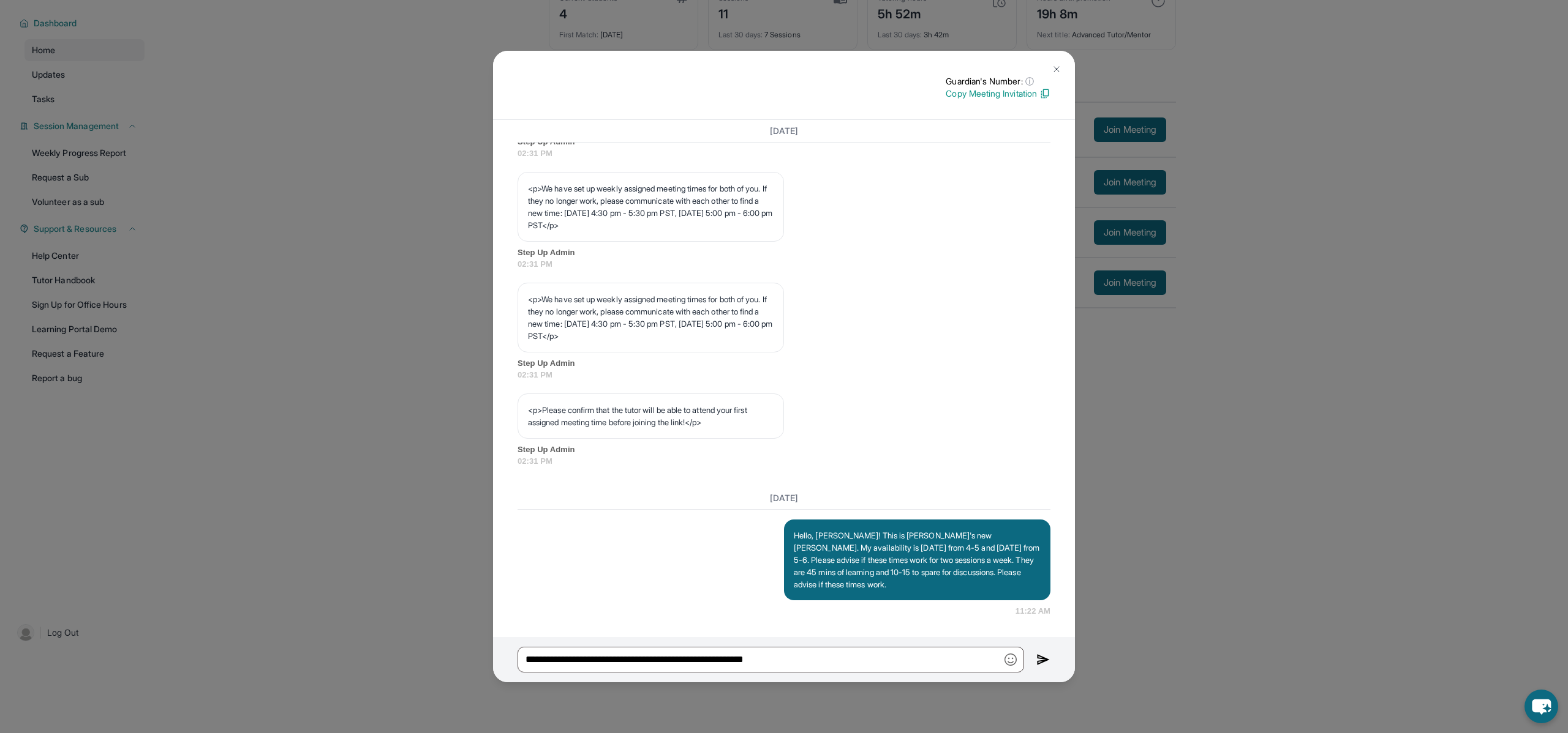
scroll to position [570, 0]
drag, startPoint x: 816, startPoint y: 662, endPoint x: 520, endPoint y: 649, distance: 296.3
click at [520, 649] on input "**********" at bounding box center [771, 660] width 507 height 26
click at [1056, 71] on img at bounding box center [1057, 69] width 10 height 10
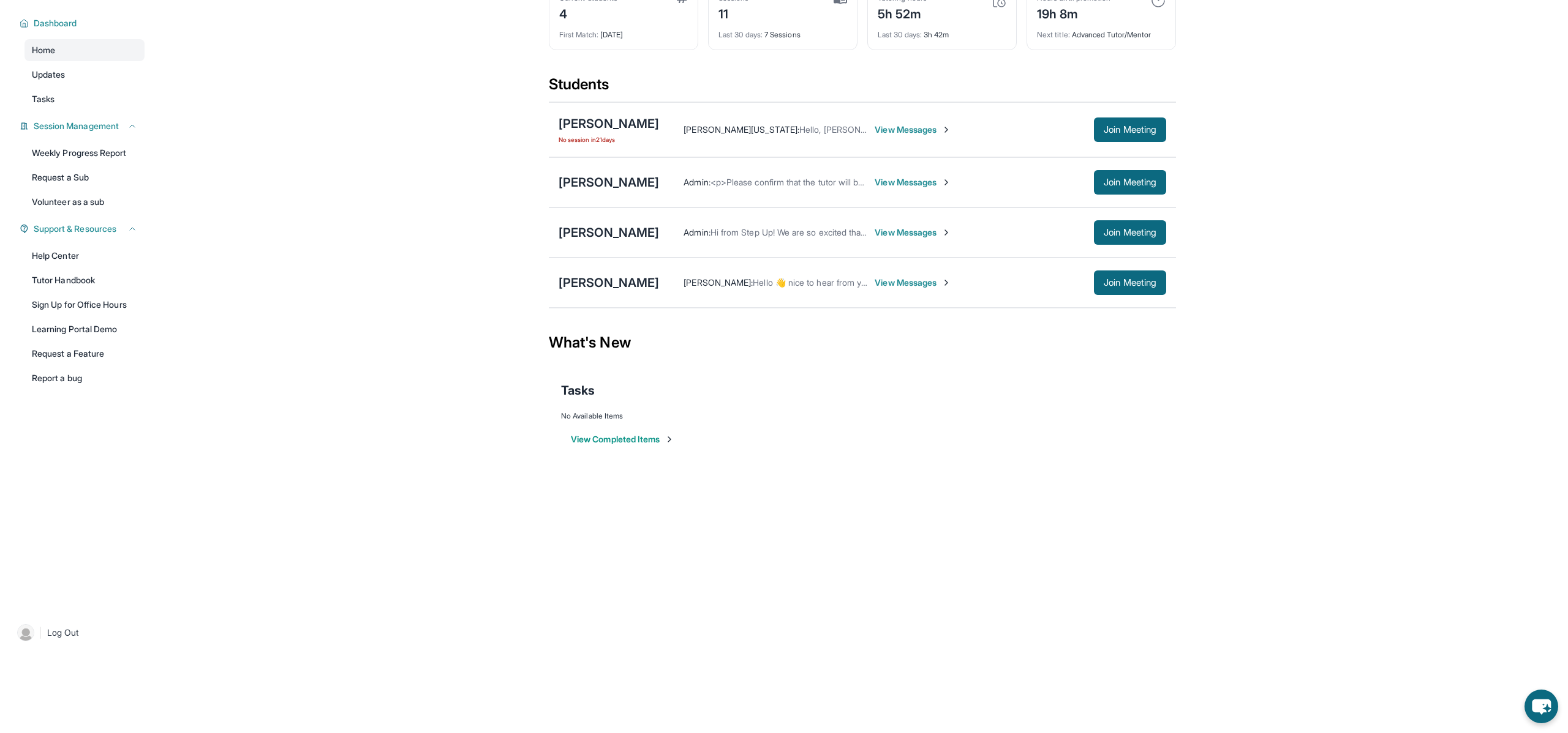
scroll to position [0, 0]
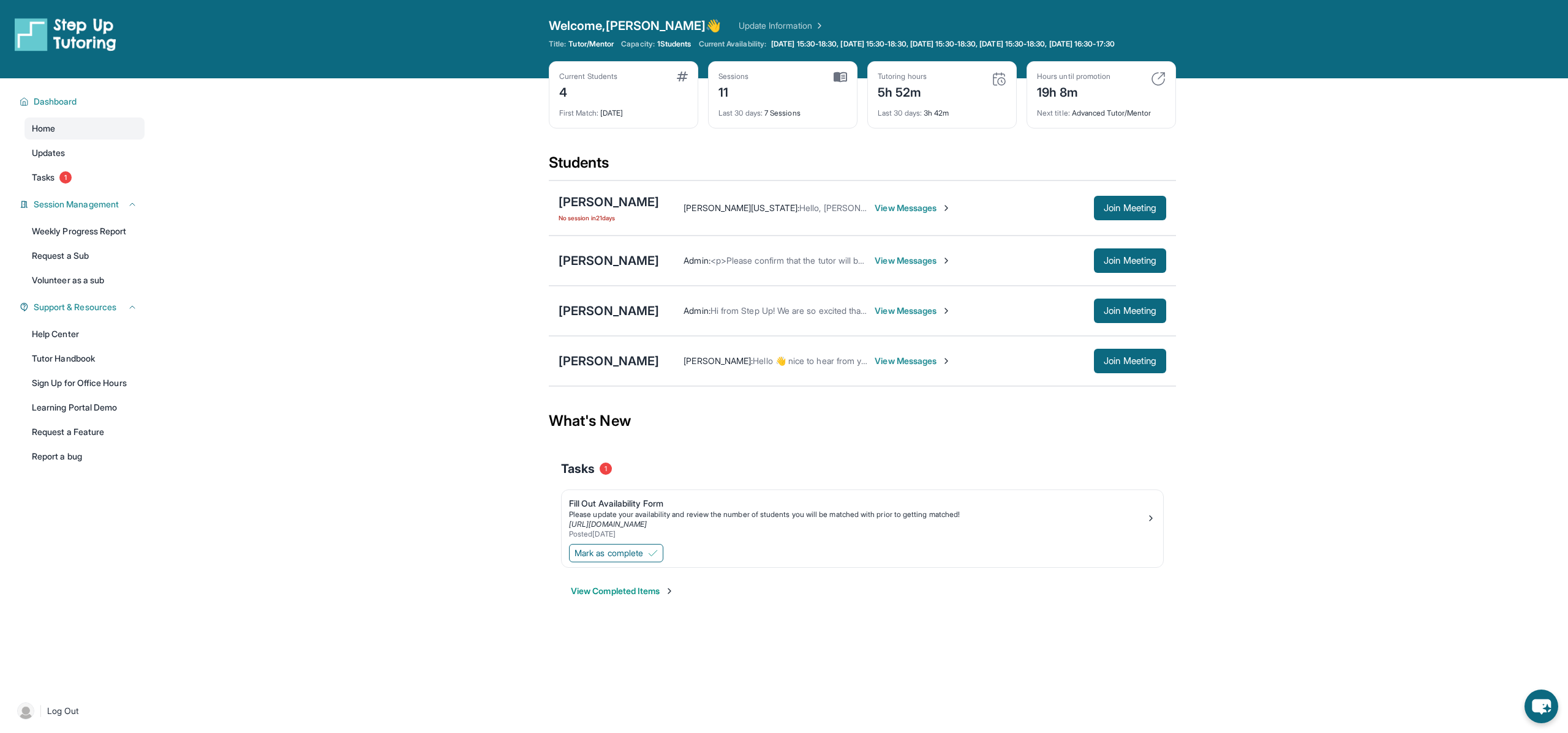
click at [914, 267] on span "View Messages" at bounding box center [913, 261] width 77 height 12
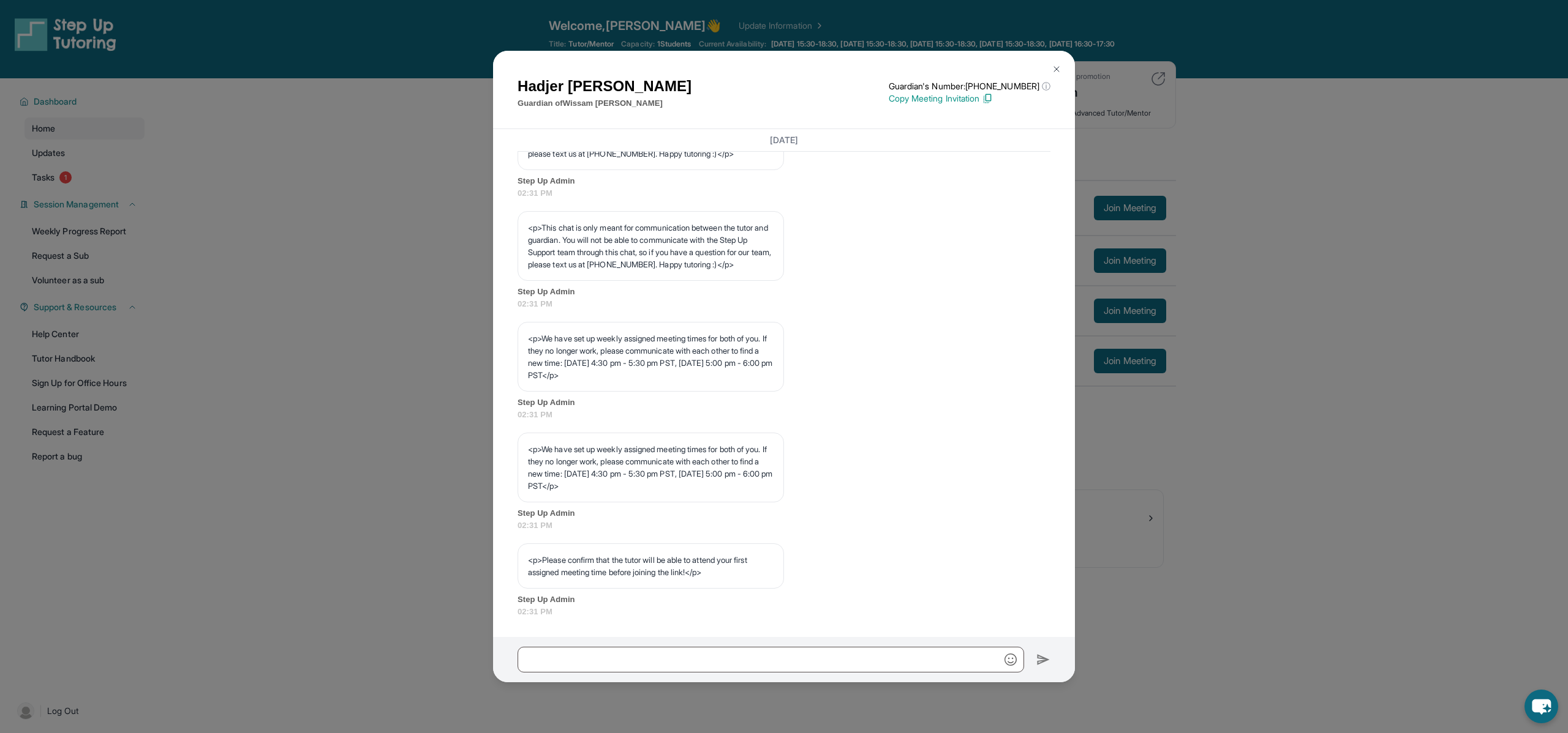
scroll to position [429, 0]
click at [610, 658] on input "text" at bounding box center [771, 660] width 507 height 26
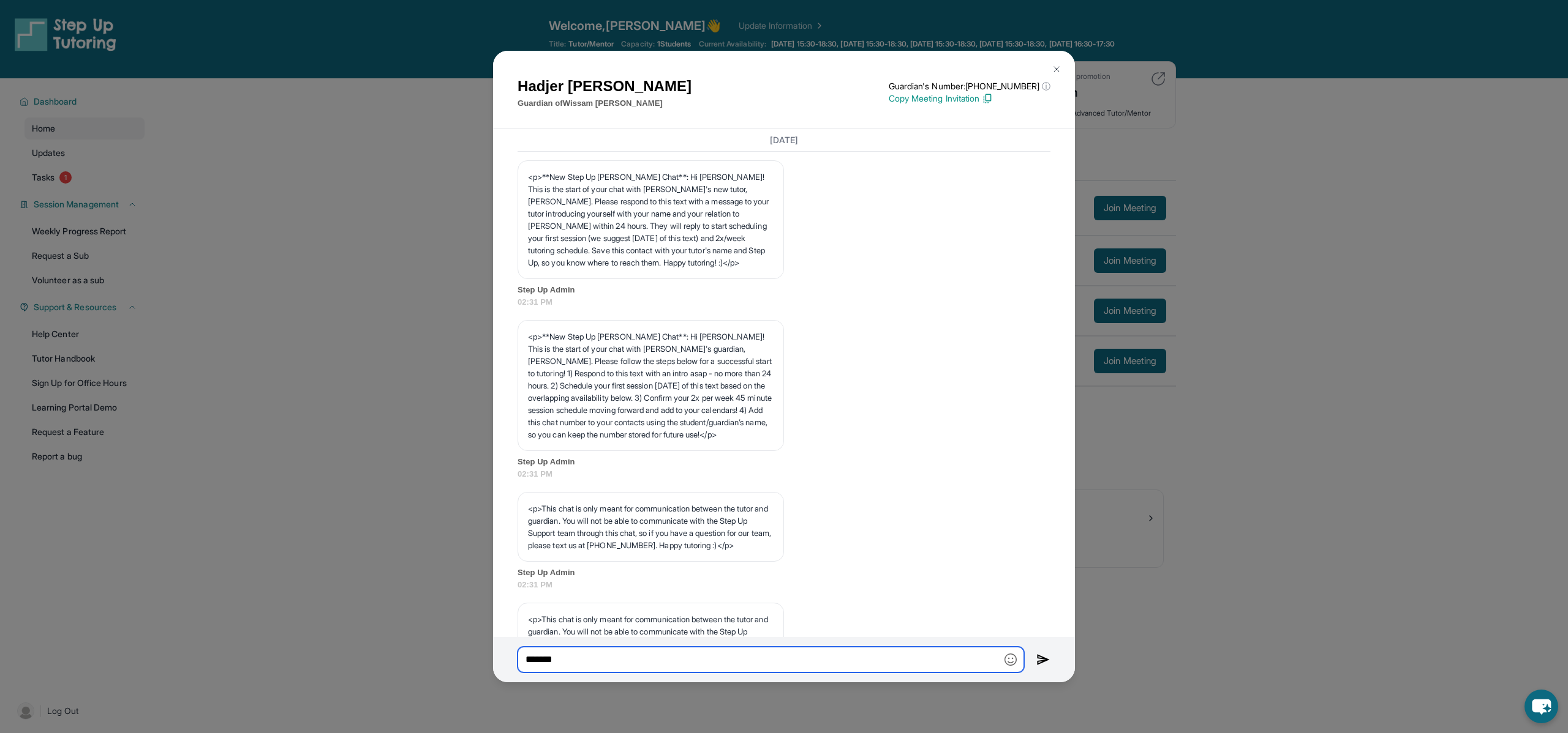
scroll to position [0, 0]
drag, startPoint x: 706, startPoint y: 178, endPoint x: 688, endPoint y: 190, distance: 21.6
click at [688, 190] on p "<p>**New Step Up [PERSON_NAME] Chat**: Hi [PERSON_NAME]! This is the start of y…" at bounding box center [650, 221] width 246 height 98
copy p "Hadjer! This is the start of your chat with [PERSON_NAME]'s new tutor"
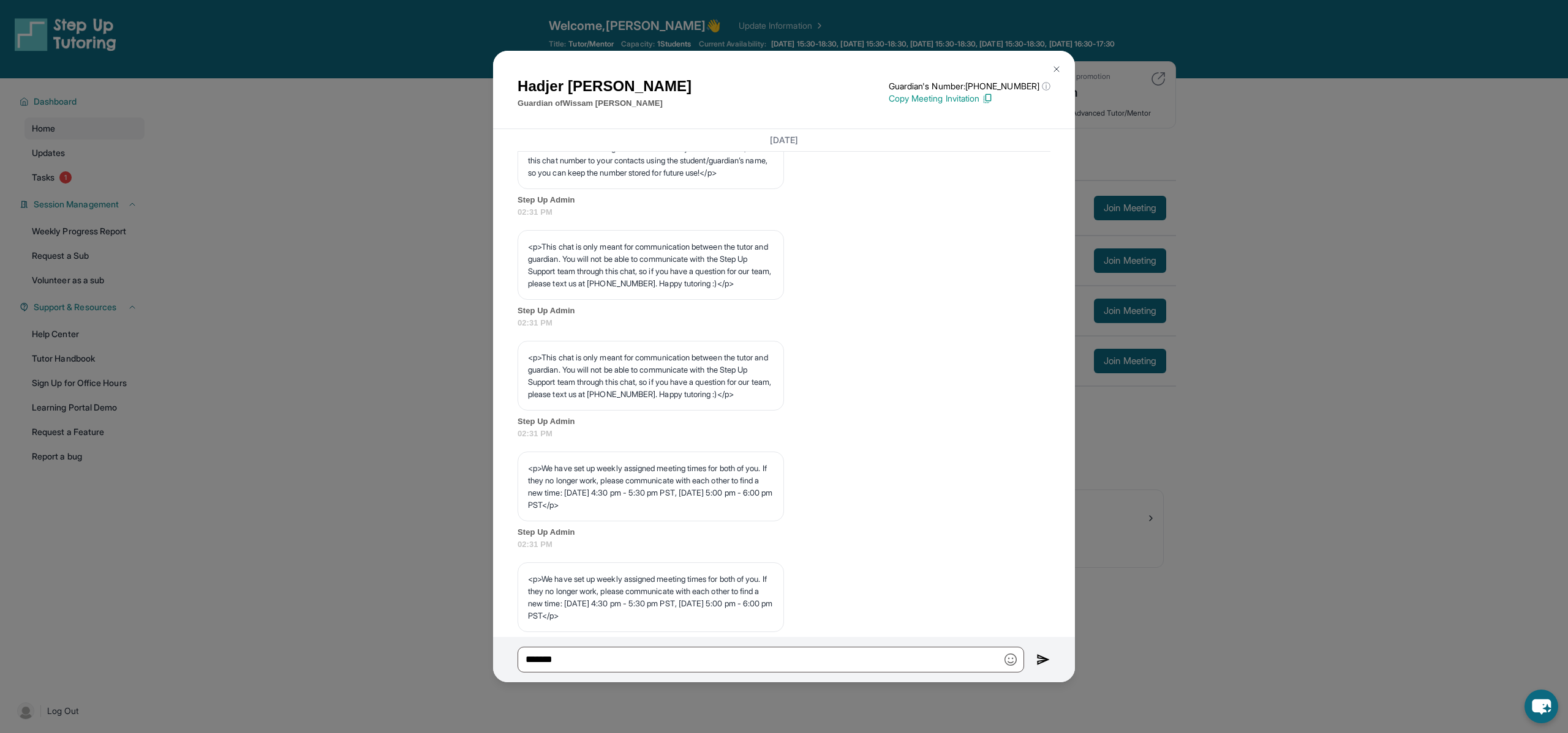
scroll to position [429, 0]
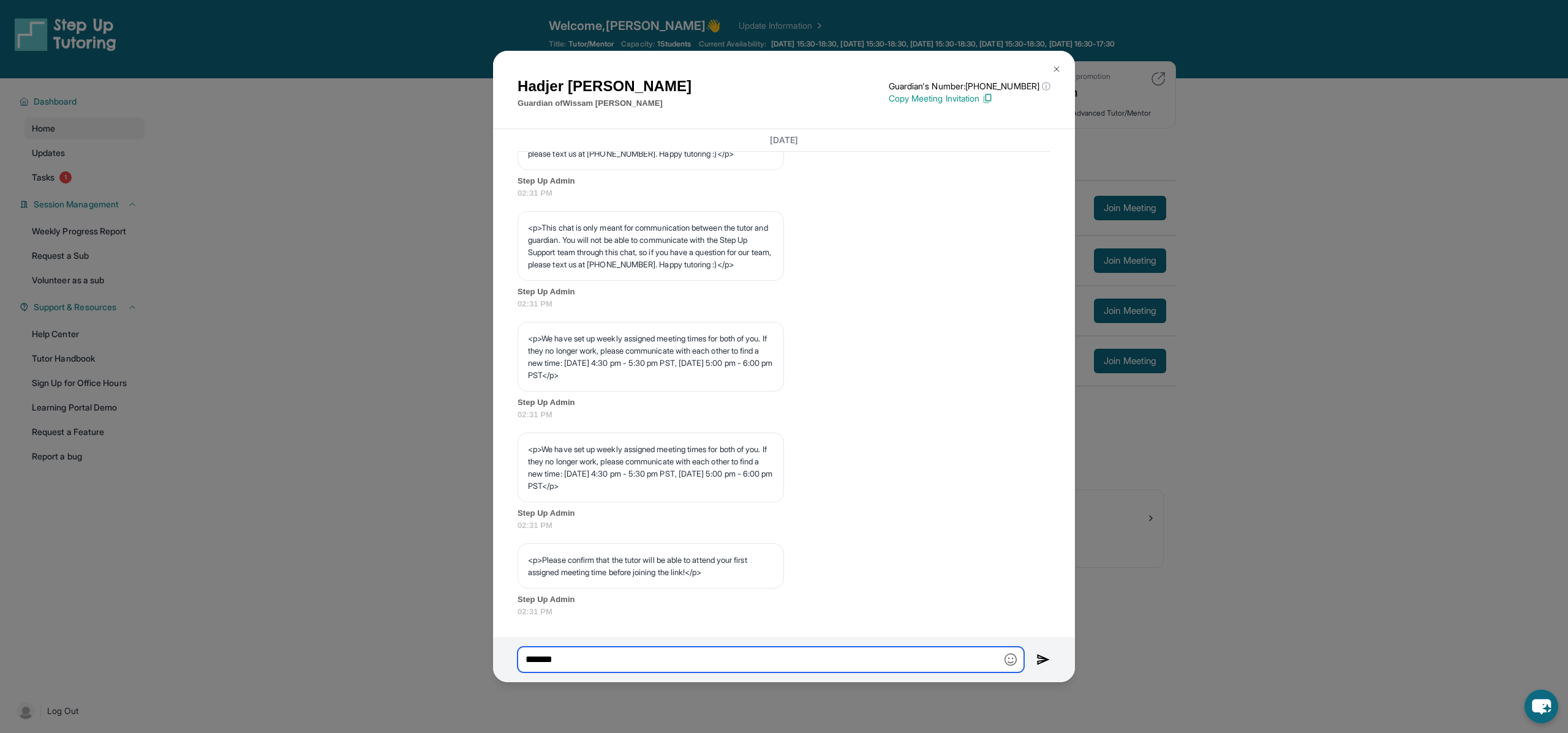
click at [612, 662] on input "******" at bounding box center [771, 660] width 507 height 26
paste input "**********"
drag, startPoint x: 592, startPoint y: 662, endPoint x: 741, endPoint y: 657, distance: 149.1
click at [741, 657] on input "**********" at bounding box center [771, 660] width 507 height 26
click at [776, 663] on input "**********" at bounding box center [771, 660] width 507 height 26
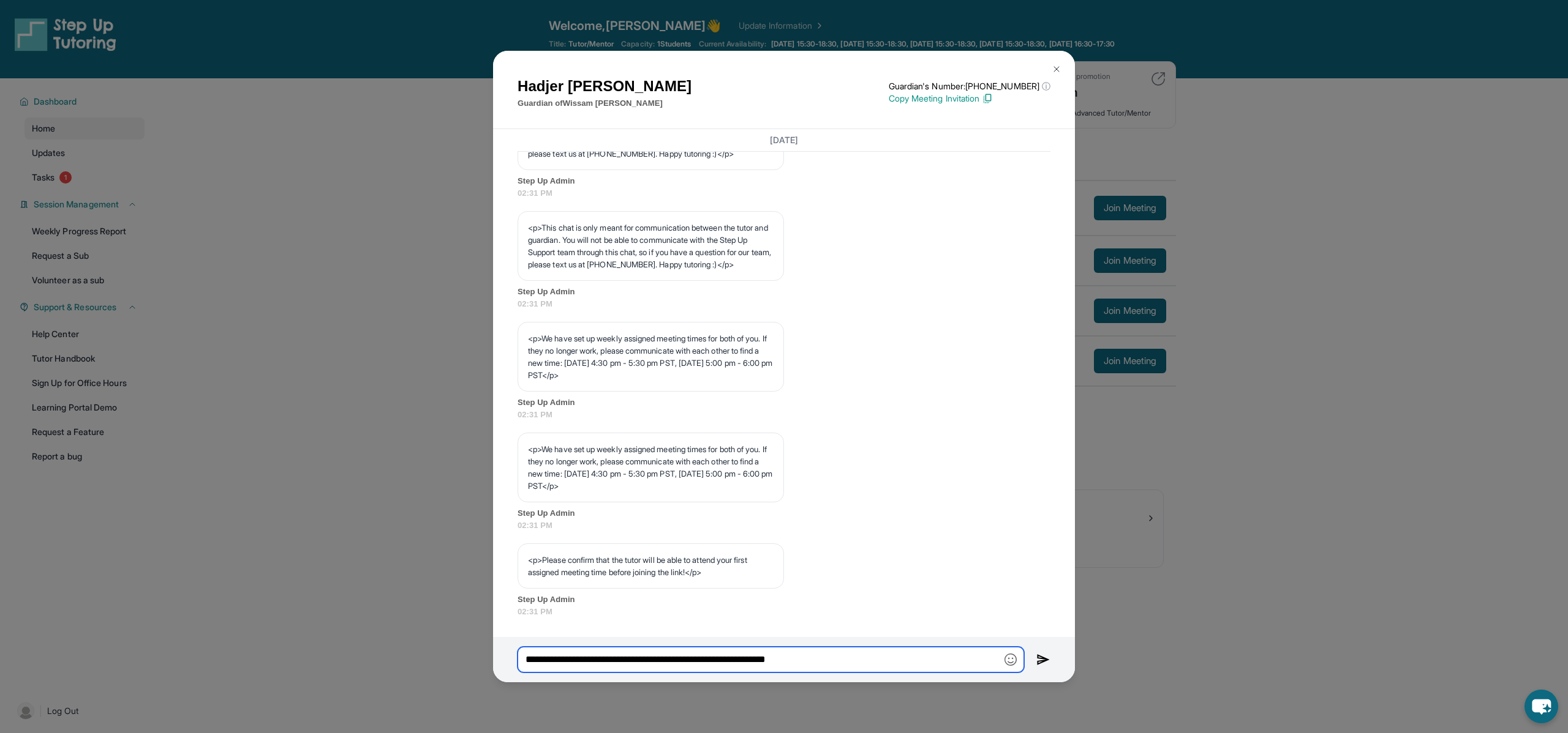
click at [794, 665] on input "**********" at bounding box center [771, 660] width 507 height 26
click at [1005, 660] on img "button" at bounding box center [1011, 660] width 12 height 12
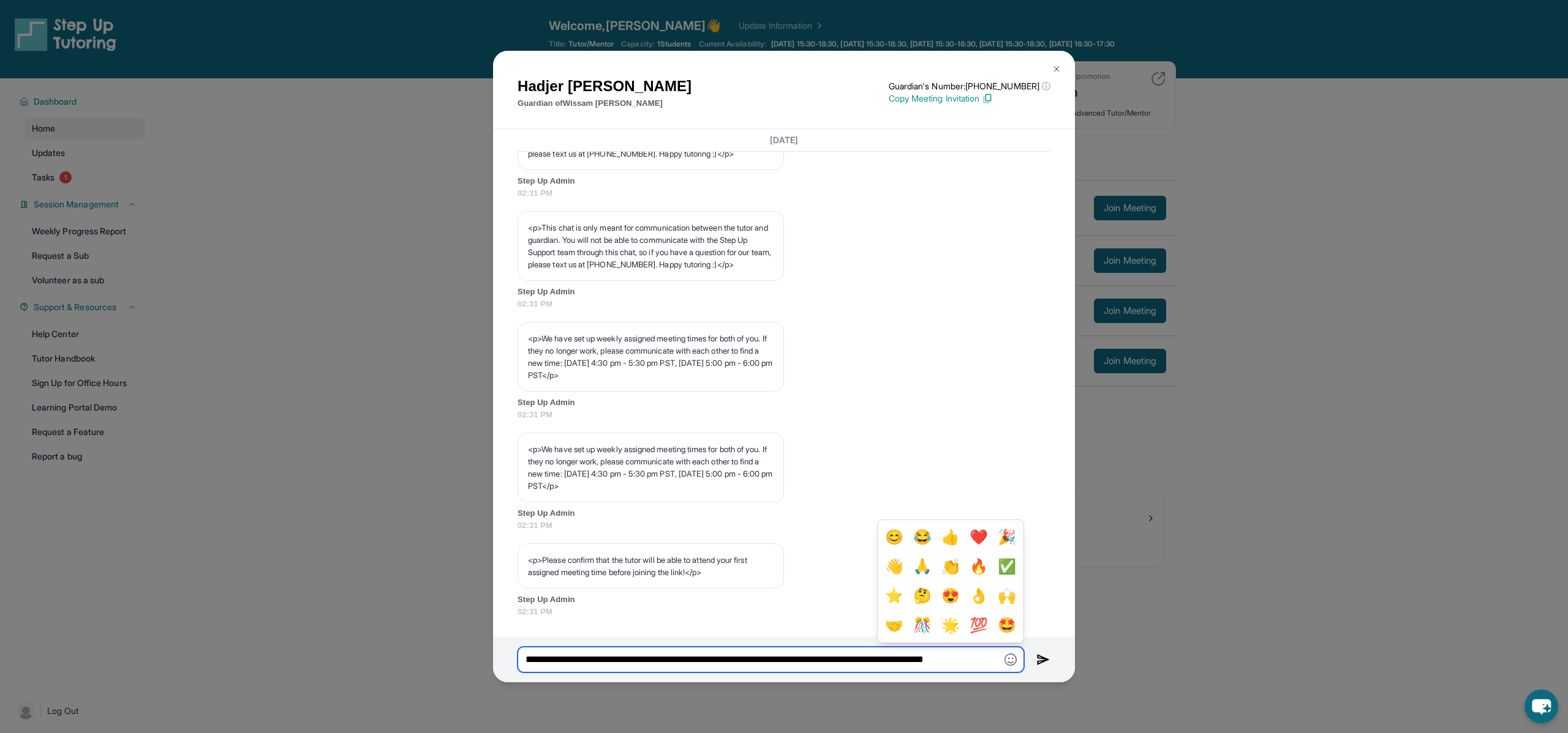
click at [974, 662] on input "**********" at bounding box center [771, 660] width 507 height 26
click at [1017, 457] on div "<p>We have set up weekly assigned meeting times for both of you. If they no lon…" at bounding box center [784, 482] width 533 height 98
click at [823, 595] on span "Step Up Admin" at bounding box center [784, 600] width 533 height 12
click at [861, 617] on span "02:31 PM" at bounding box center [784, 612] width 533 height 12
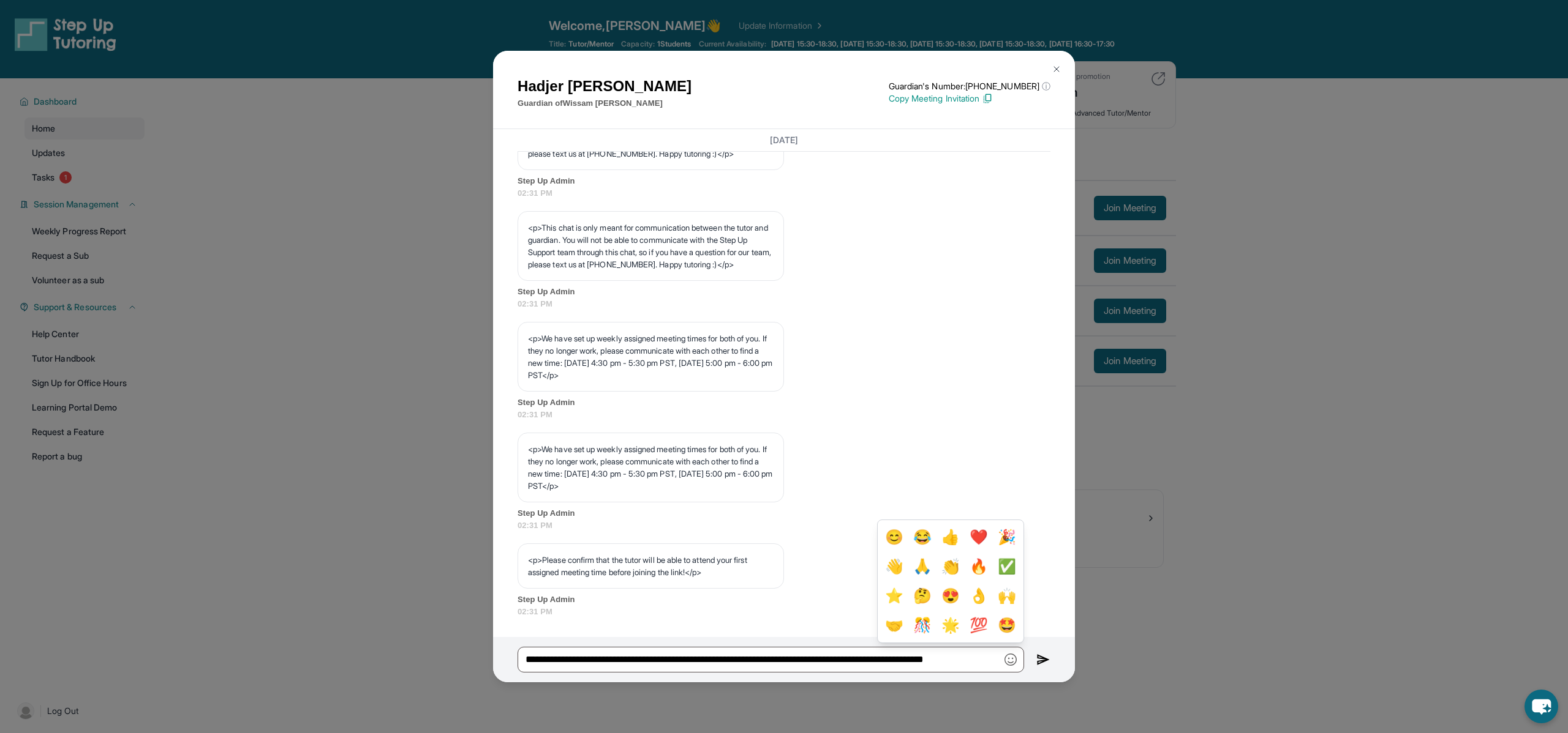
click at [1012, 659] on img "button" at bounding box center [1011, 660] width 12 height 12
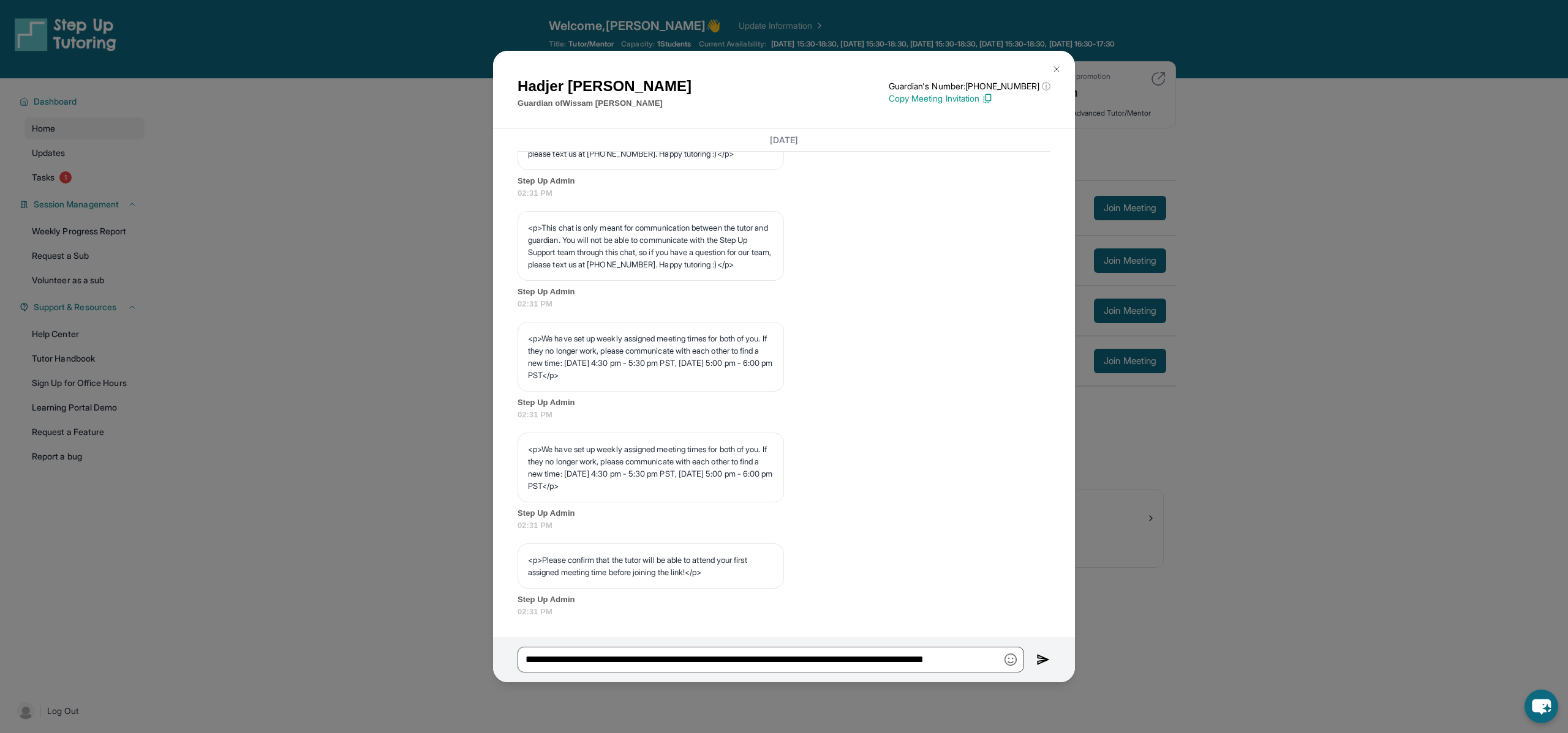
scroll to position [0, 39]
click at [999, 660] on input "**********" at bounding box center [771, 660] width 507 height 26
type input "**********"
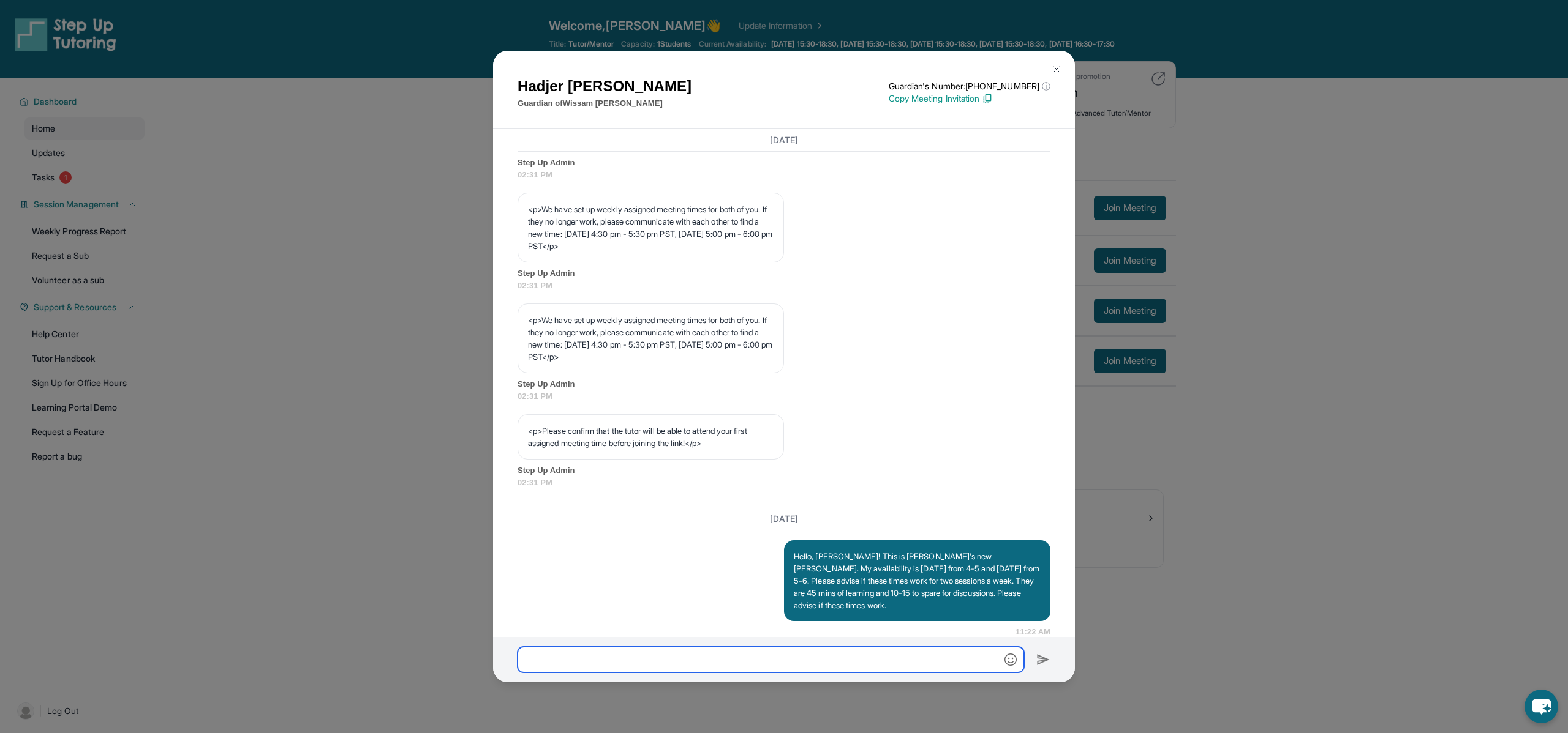
scroll to position [579, 0]
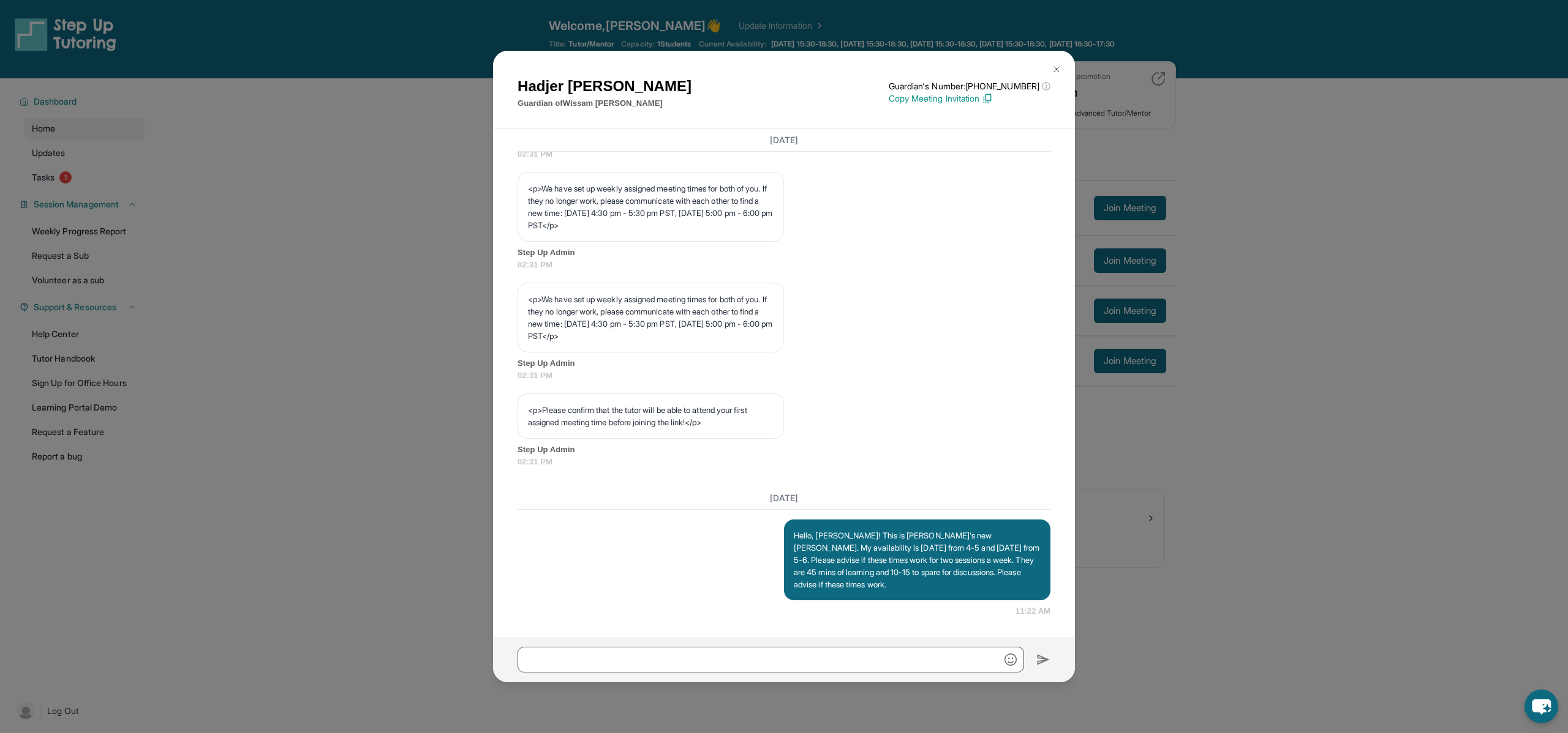
click at [1055, 71] on img at bounding box center [1057, 69] width 10 height 10
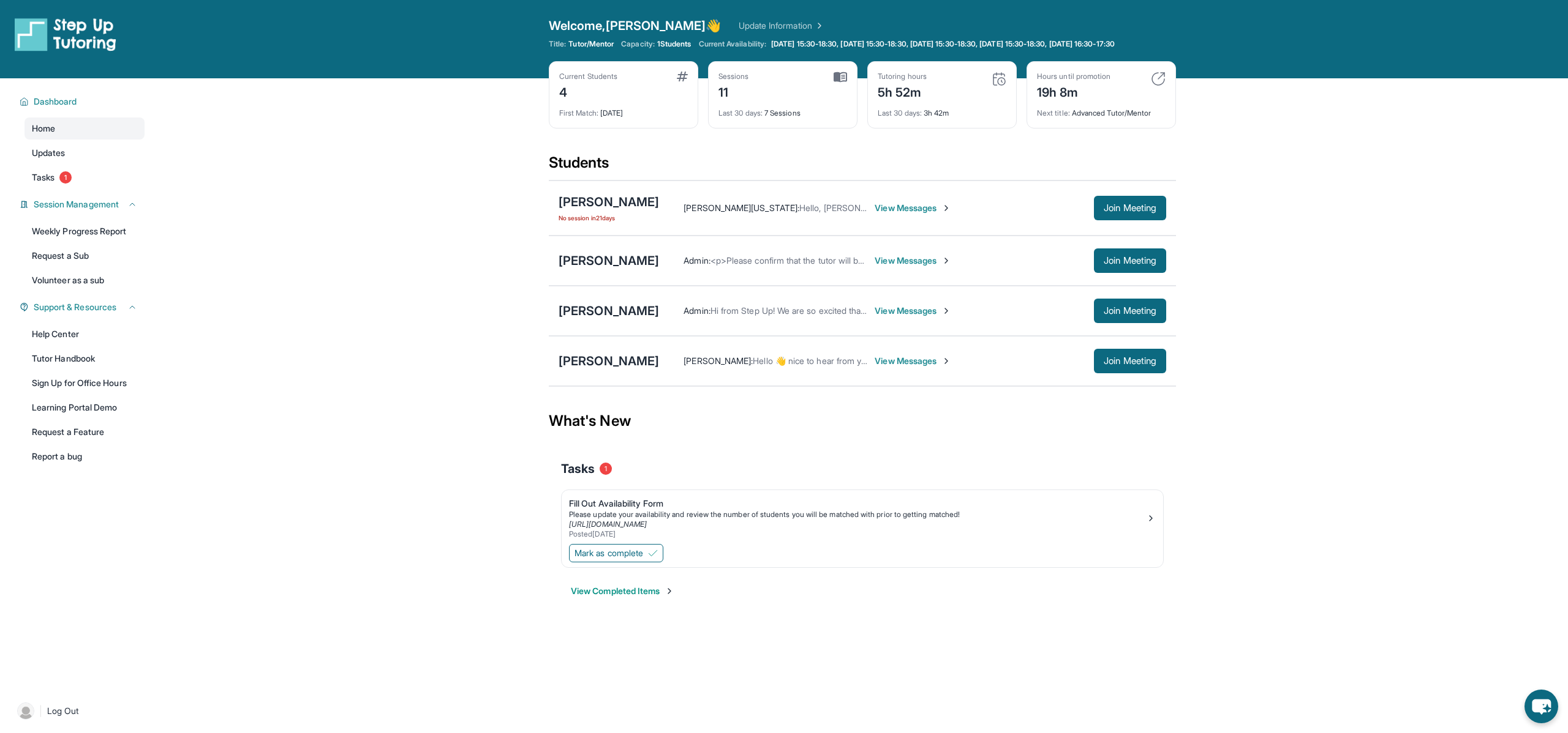
click at [894, 367] on span "View Messages" at bounding box center [913, 361] width 77 height 12
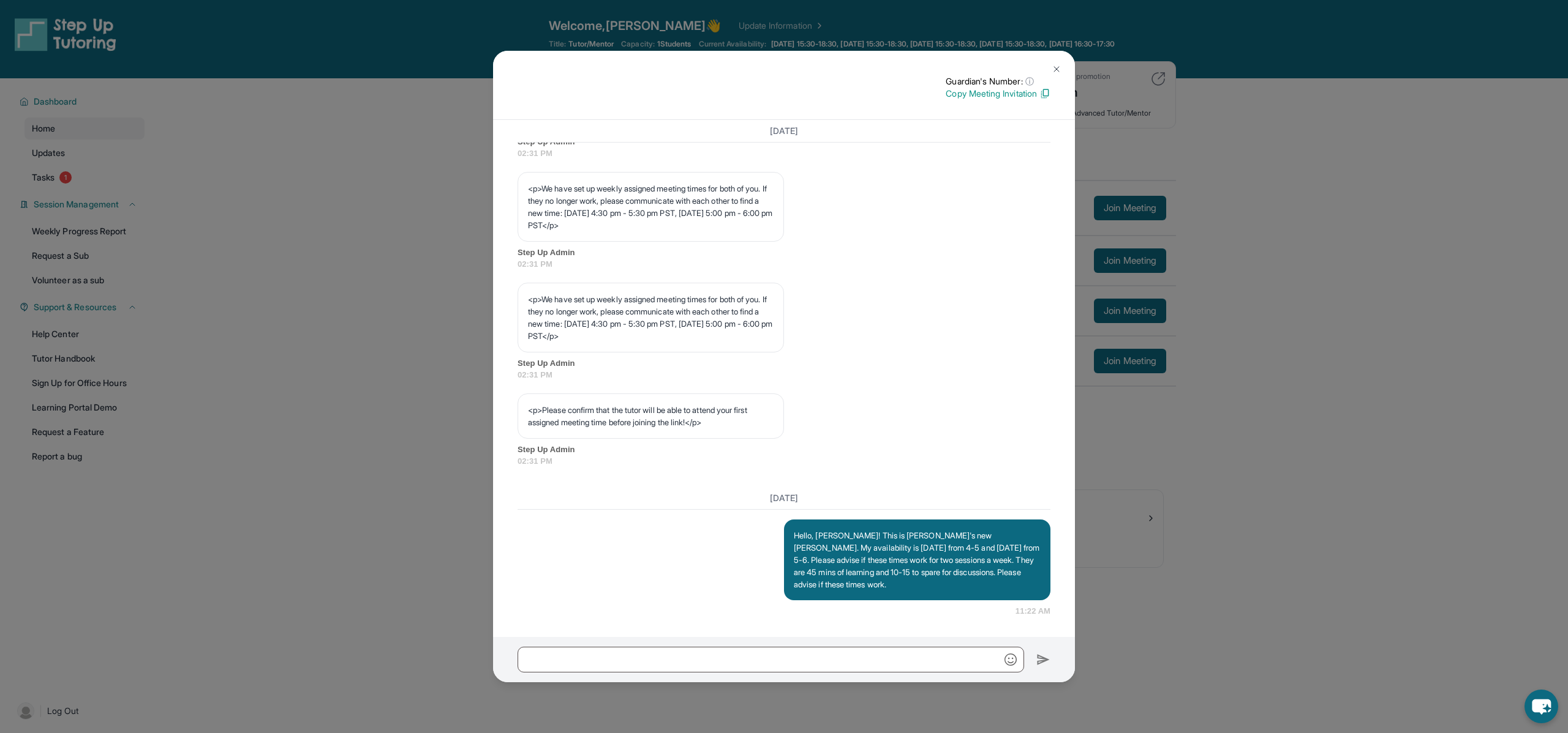
scroll to position [570, 0]
click at [1057, 68] on img at bounding box center [1057, 69] width 10 height 10
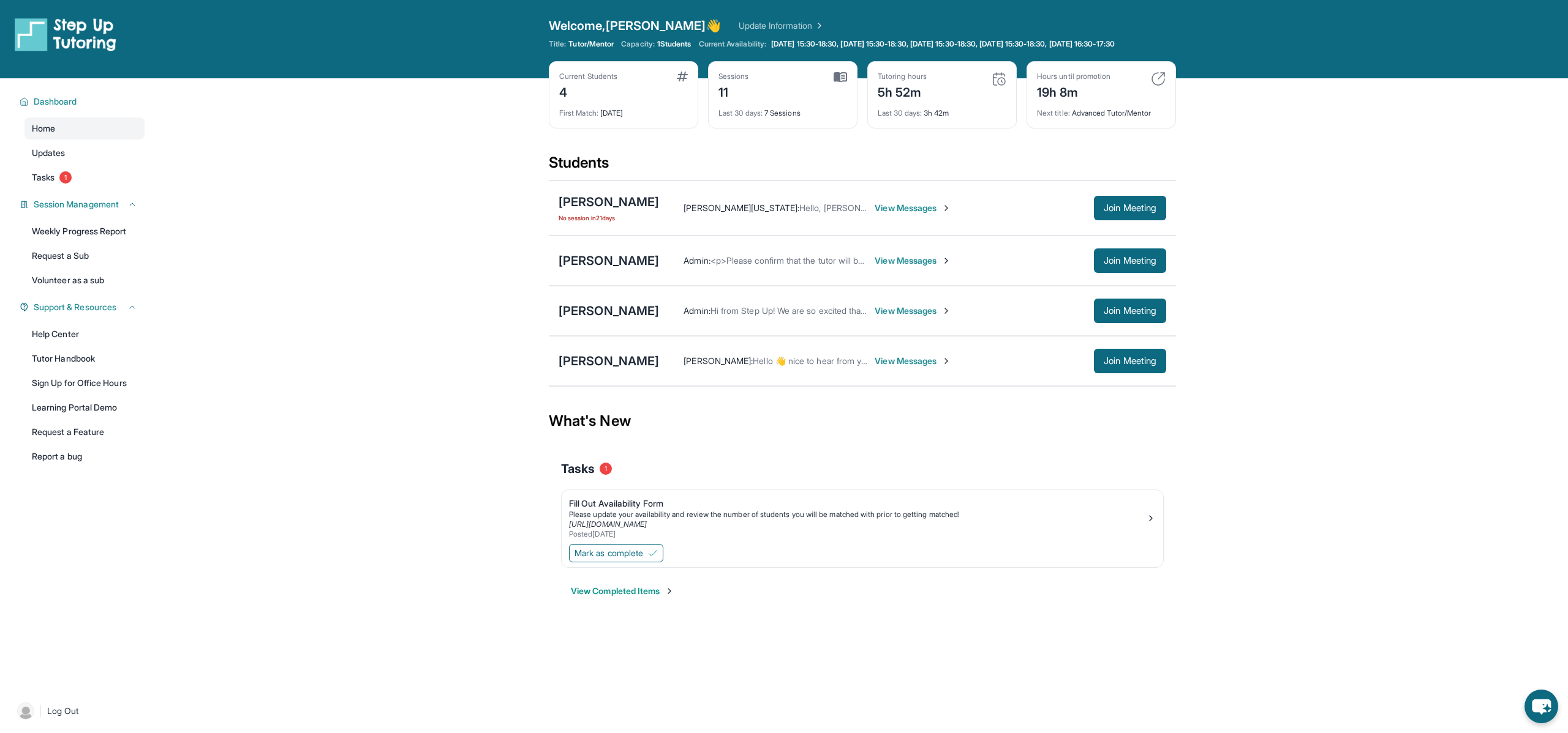
click at [910, 267] on span "View Messages" at bounding box center [913, 261] width 77 height 12
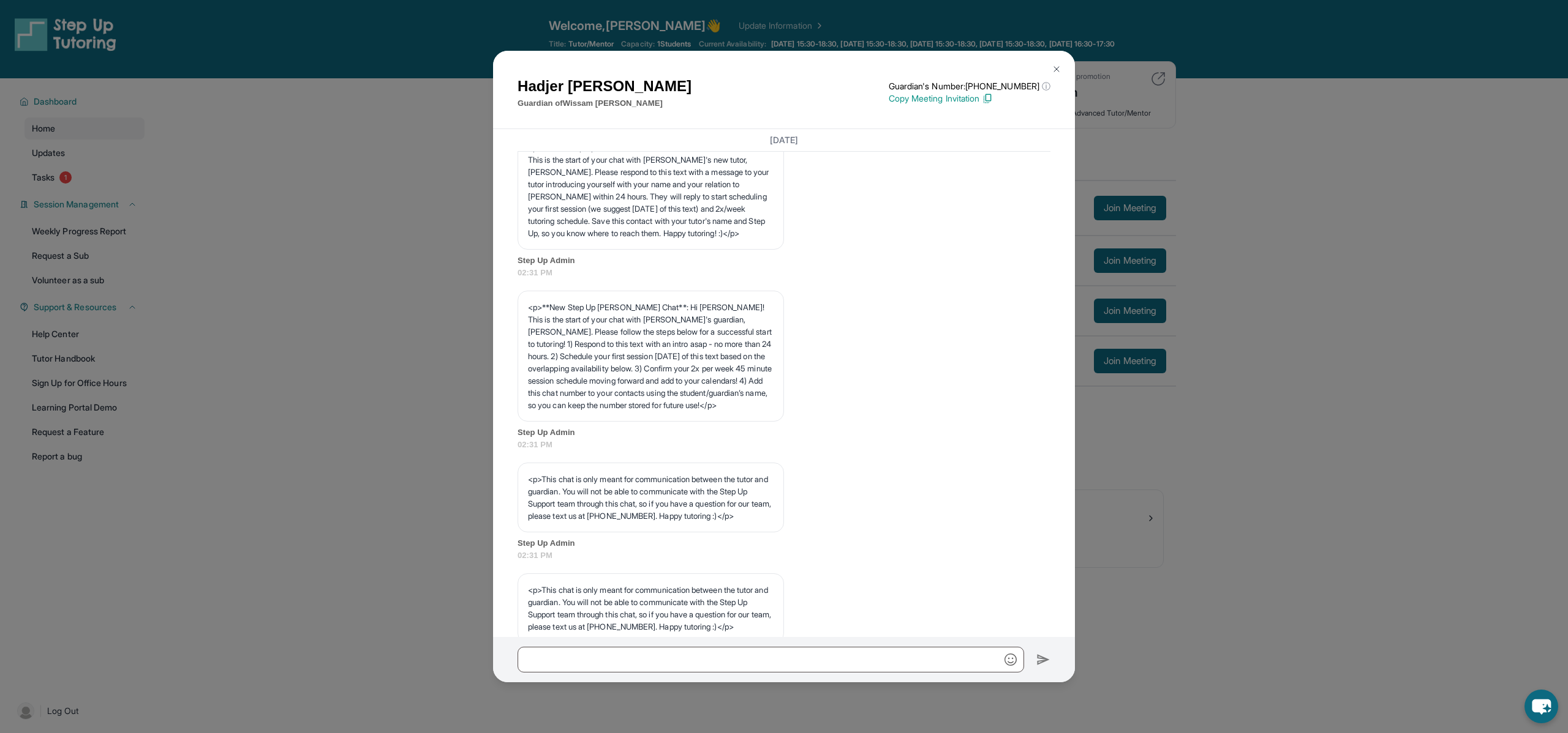
scroll to position [0, 0]
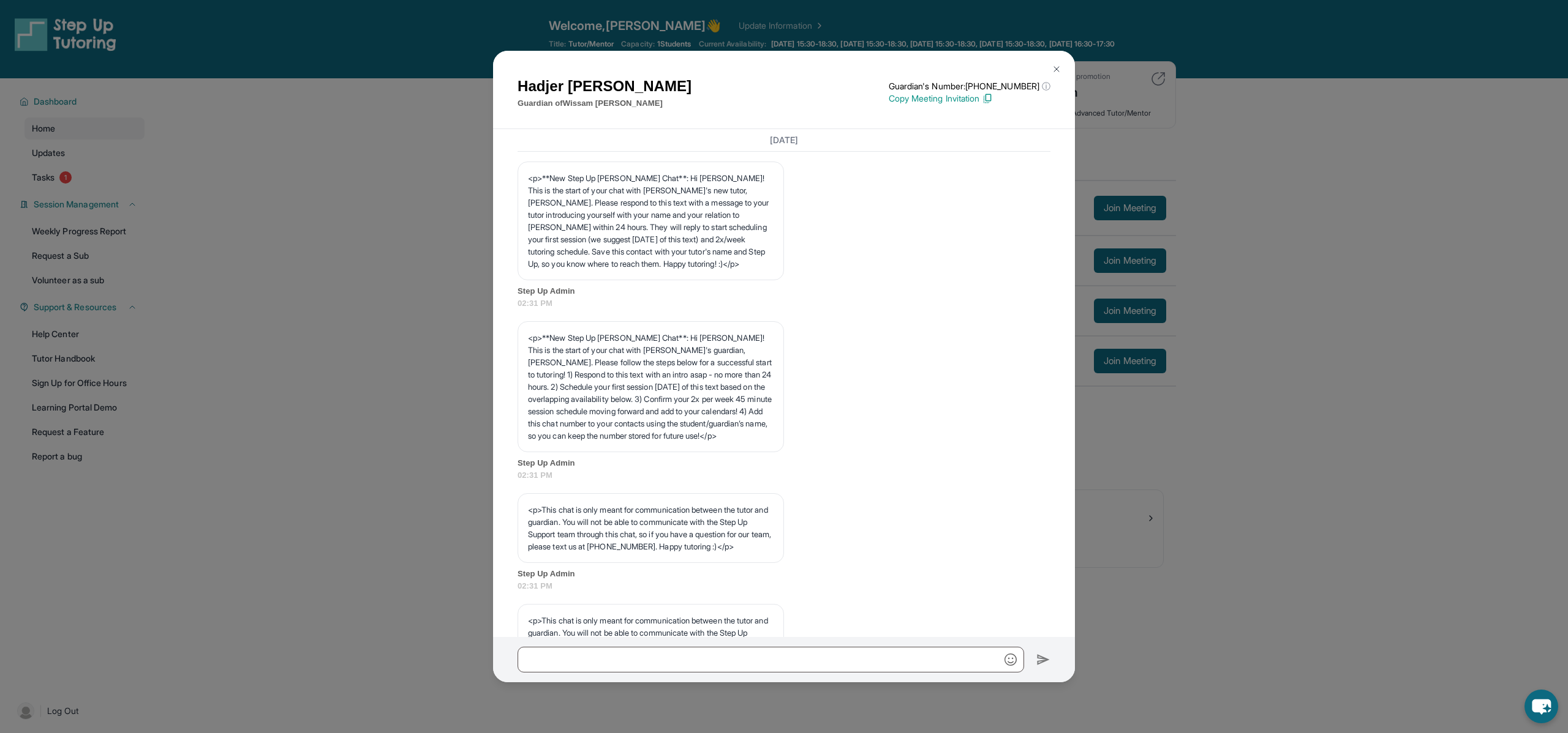
click at [1055, 66] on img at bounding box center [1057, 69] width 10 height 10
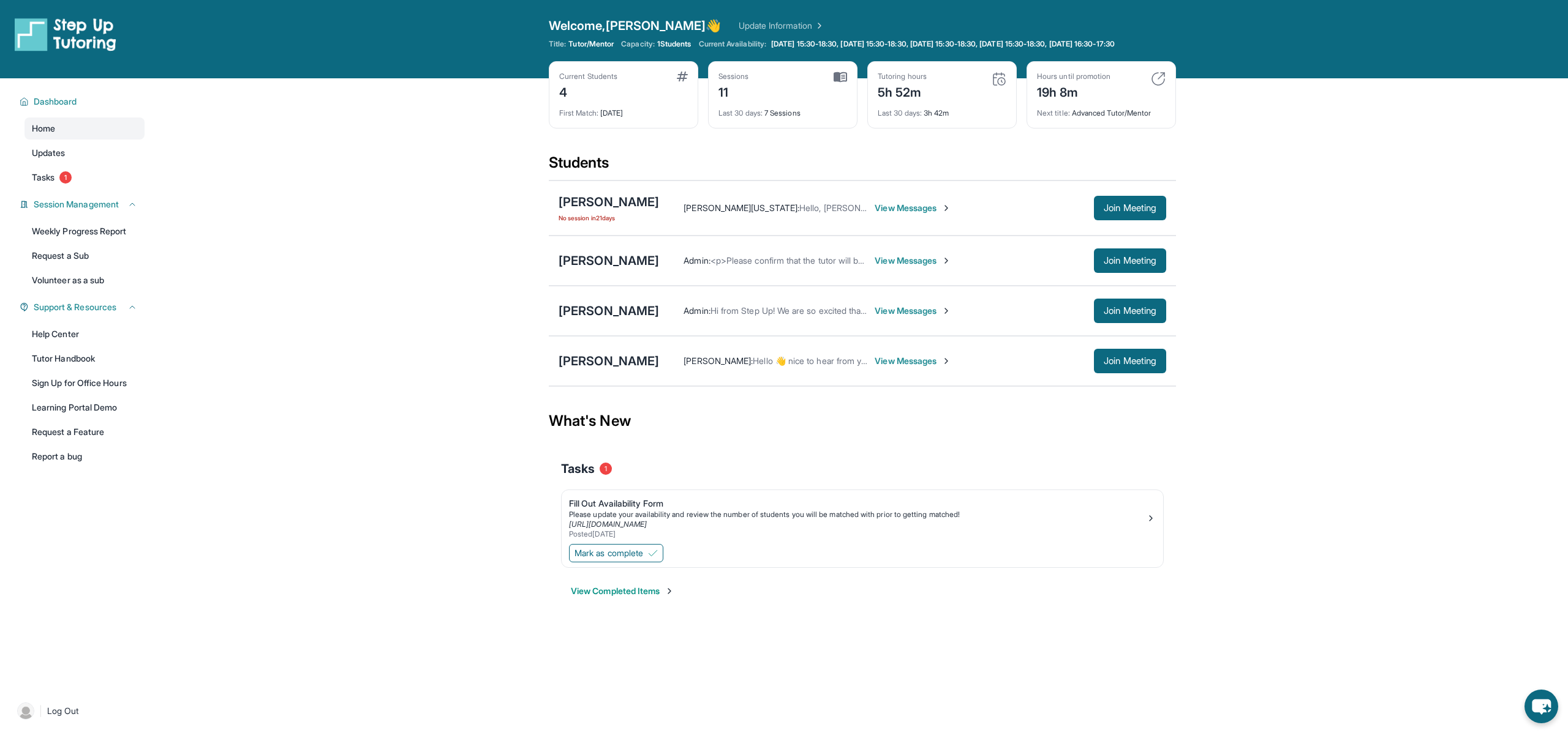
click at [895, 367] on span "View Messages" at bounding box center [913, 361] width 77 height 12
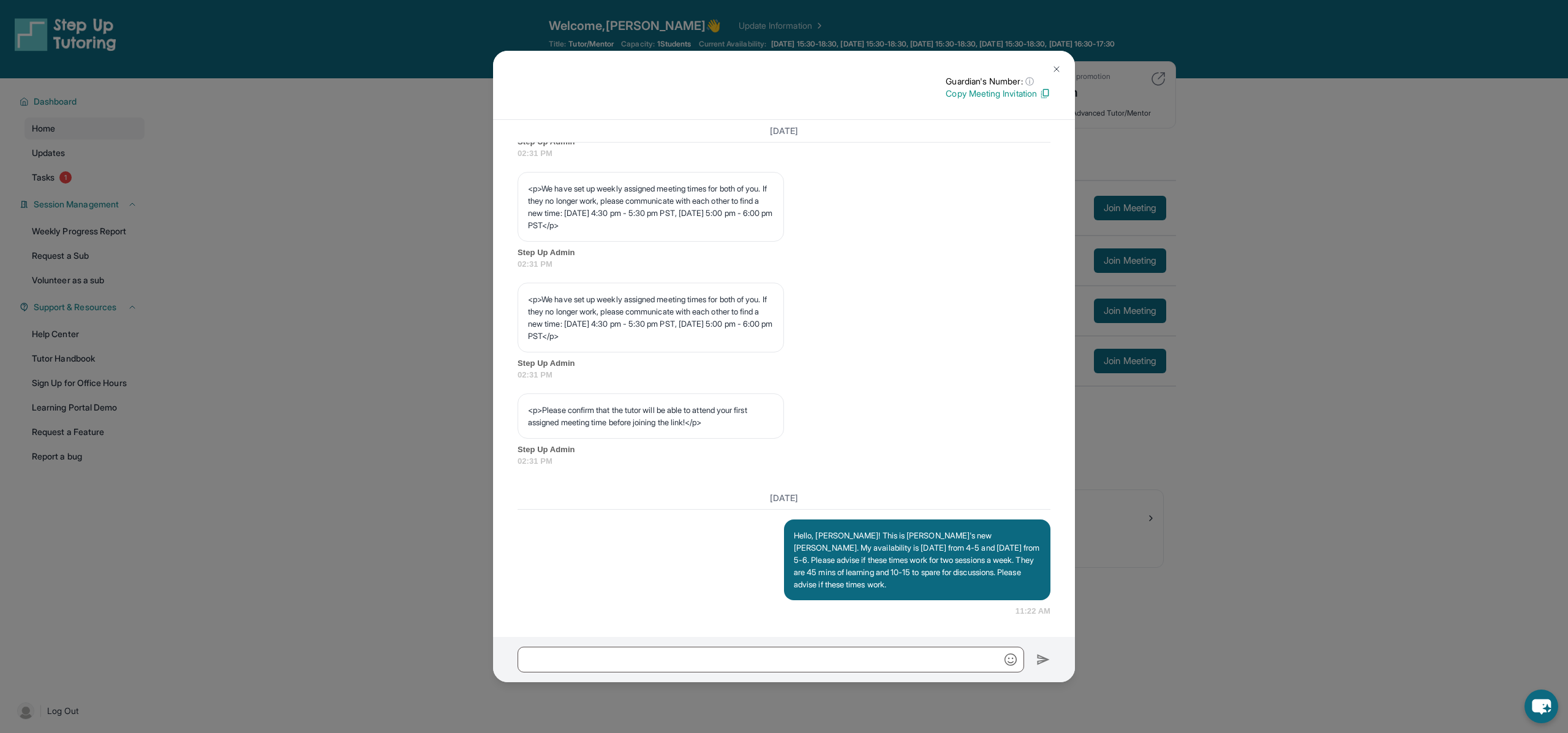
scroll to position [570, 0]
click at [1057, 68] on img at bounding box center [1057, 69] width 10 height 10
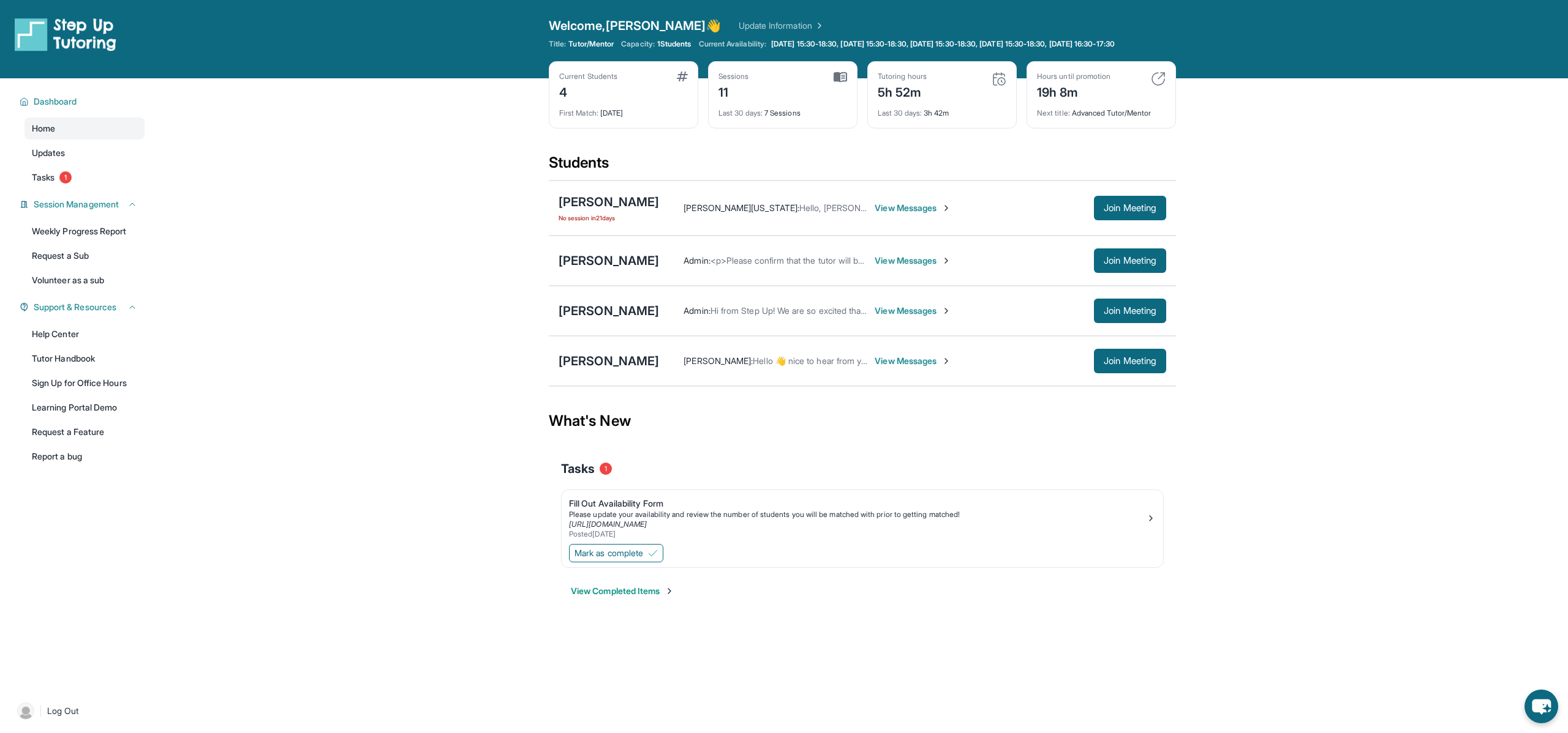
click at [919, 267] on span "View Messages" at bounding box center [913, 261] width 77 height 12
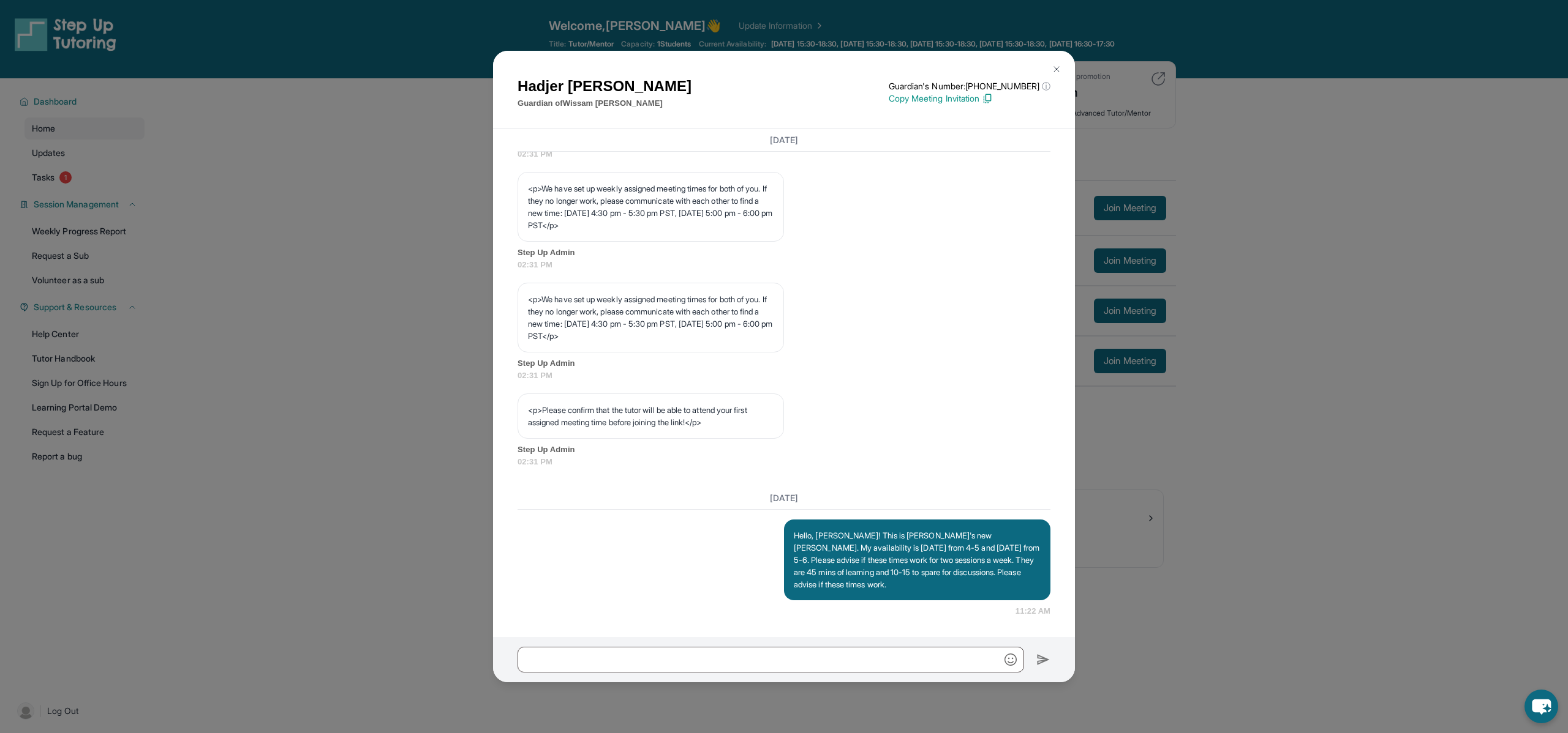
scroll to position [579, 0]
click at [800, 659] on input "text" at bounding box center [771, 660] width 507 height 26
type input "*"
drag, startPoint x: 626, startPoint y: 323, endPoint x: 680, endPoint y: 337, distance: 55.8
click at [680, 337] on p "<p>We have set up weekly assigned meeting times for both of you. If they no lon…" at bounding box center [650, 317] width 246 height 49
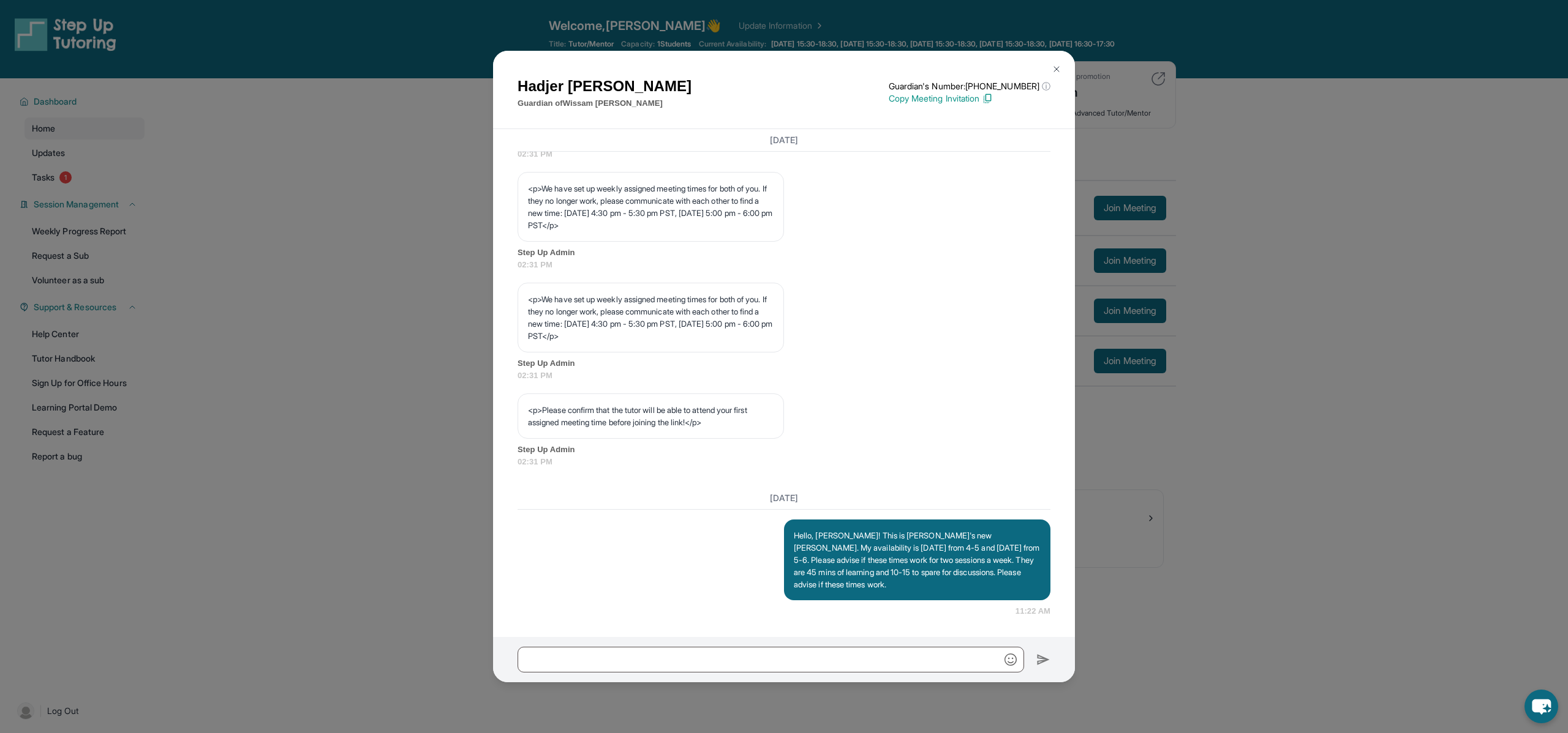
copy p "uesday 4:30 pm - 5:30 pm PST, [DATE] 5:00 pm - 6:00 pm PST</p>"
click at [555, 669] on input "text" at bounding box center [771, 660] width 507 height 26
paste input "**********"
type input "**********"
